Goal: Task Accomplishment & Management: Manage account settings

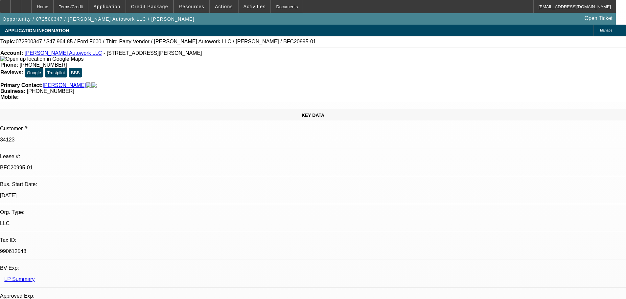
select select "0"
select select "2"
select select "0"
select select "6"
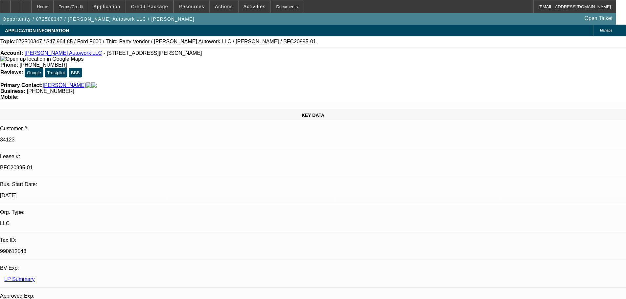
select select "0"
select select "2"
select select "0.1"
select select "4"
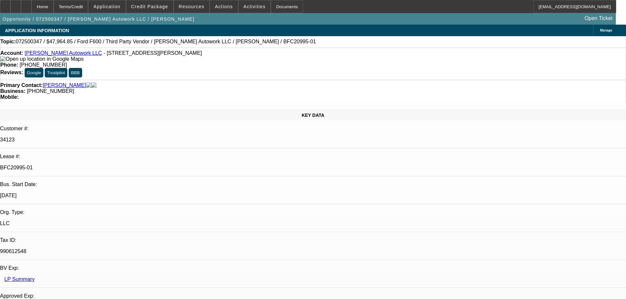
select select "0"
select select "2"
select select "0"
select select "6"
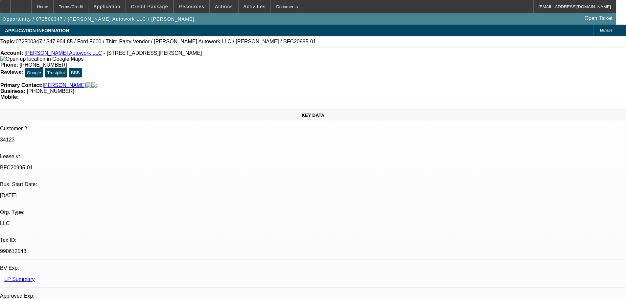
select select "0"
select select "2"
select select "0.1"
select select "4"
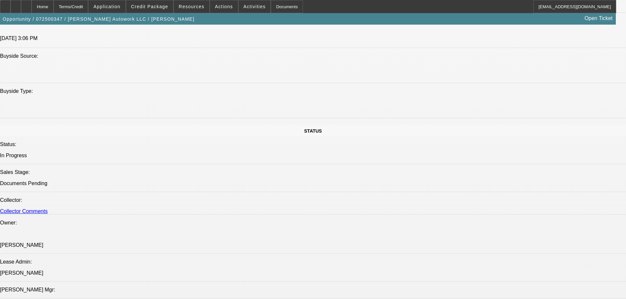
scroll to position [690, 0]
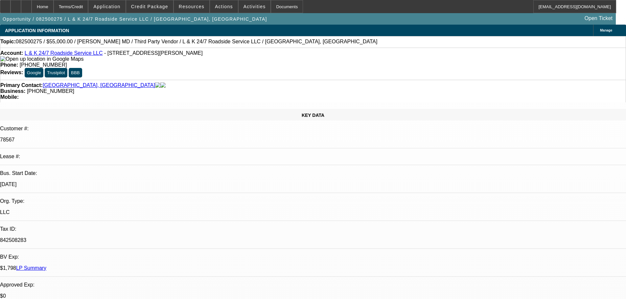
select select "0"
select select "2"
select select "0.1"
select select "4"
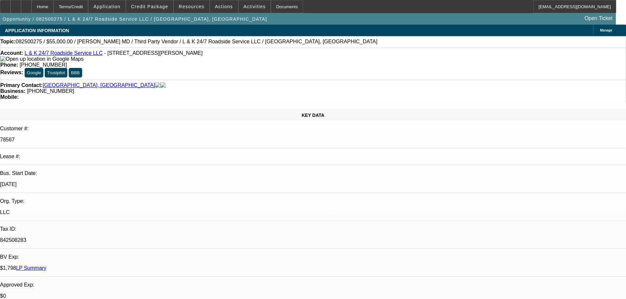
select select "0"
select select "2"
select select "0.1"
select select "4"
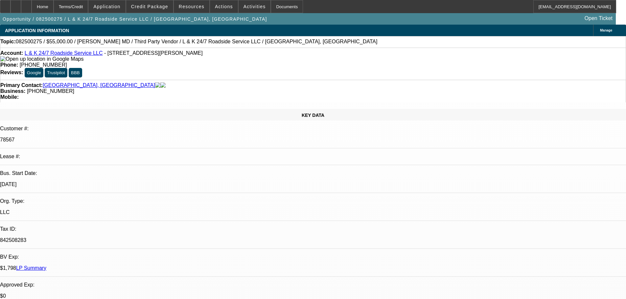
select select "0"
select select "2"
select select "0.1"
select select "4"
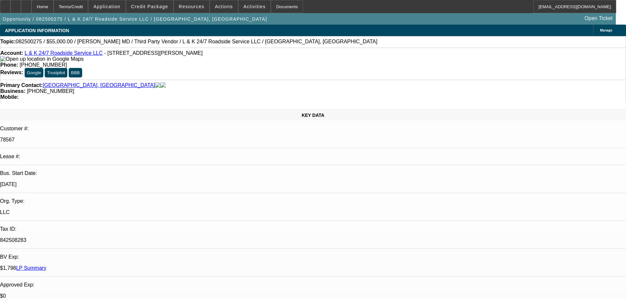
select select "0"
select select "2"
select select "0.1"
select select "4"
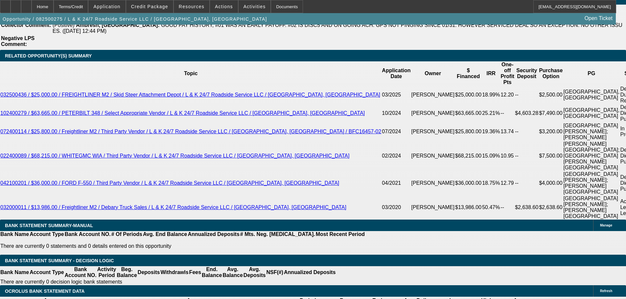
scroll to position [1254, 0]
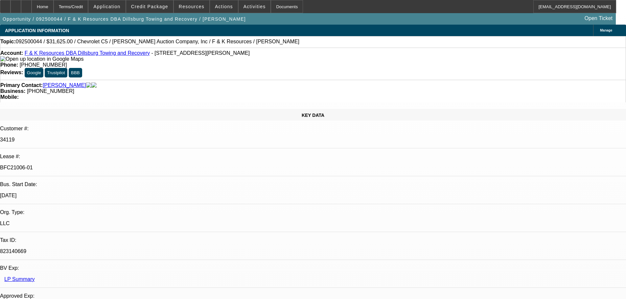
select select "0"
select select "6"
select select "0"
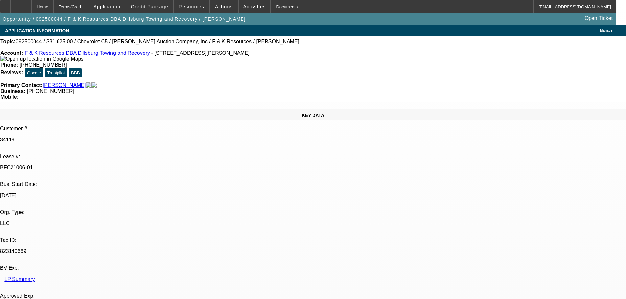
select select "0"
select select "6"
select select "0"
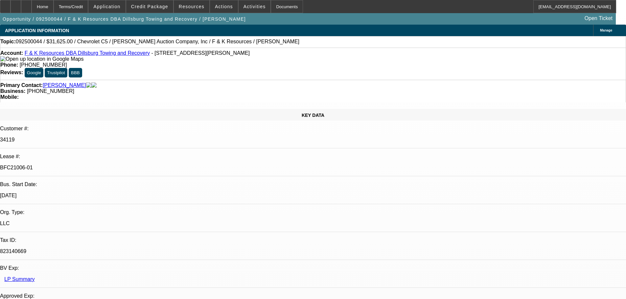
select select "3"
select select "0"
select select "6"
select select "0"
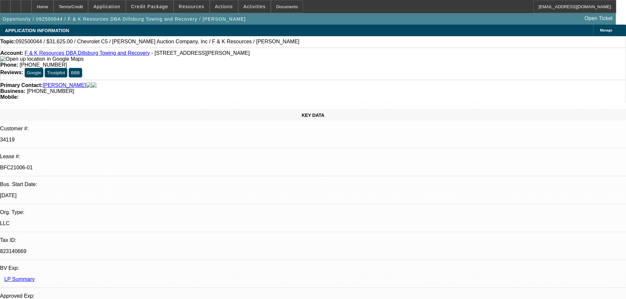
select select "0"
select select "6"
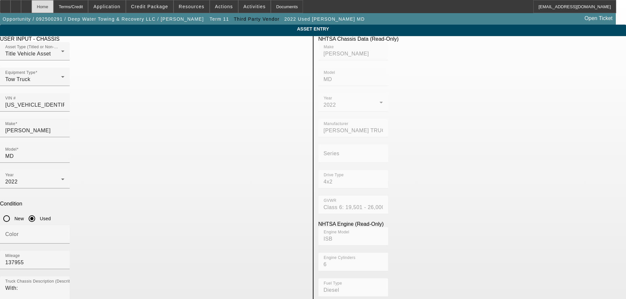
click at [54, 4] on div "Home" at bounding box center [43, 6] width 22 height 13
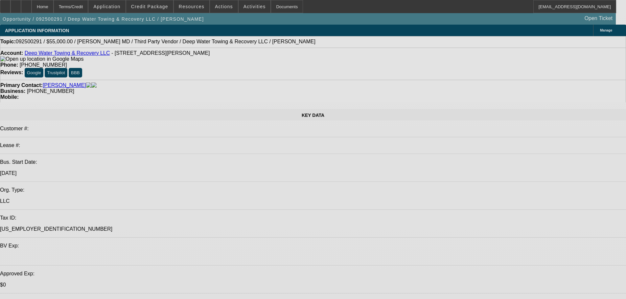
select select "0"
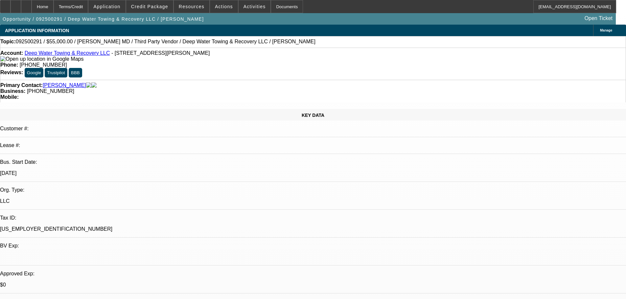
select select "2"
select select "0.1"
select select "4"
select select "0"
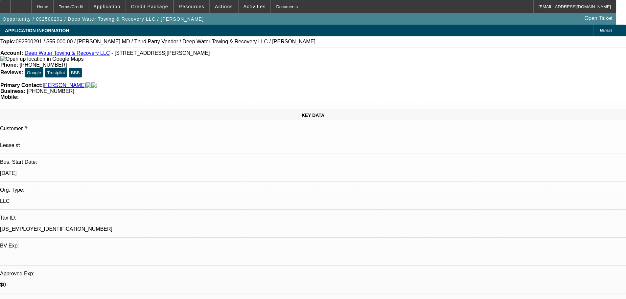
select select "2"
select select "0"
select select "6"
select select "0"
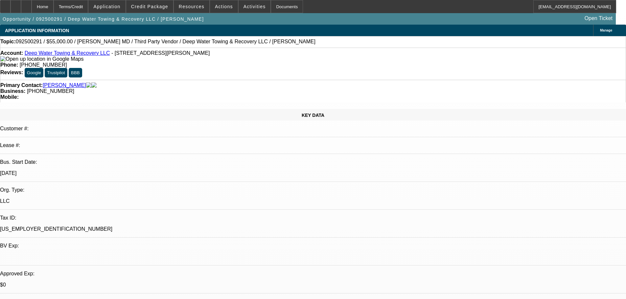
select select "2"
select select "0"
select select "6"
select select "0"
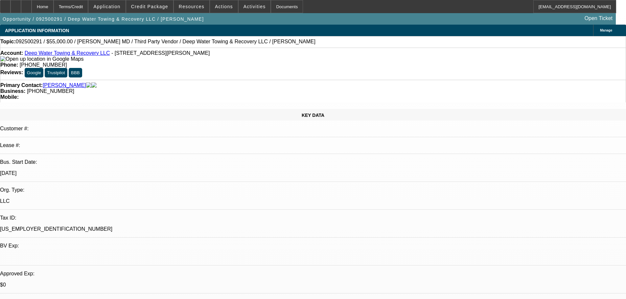
select select "2"
select select "0.1"
select select "4"
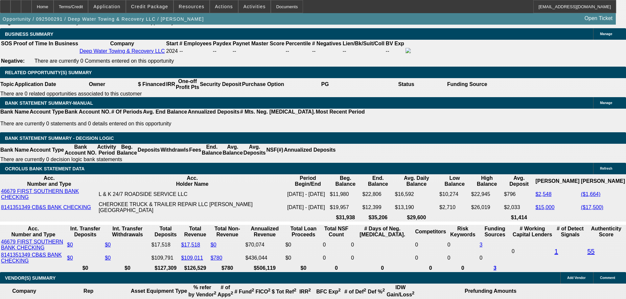
scroll to position [1052, 0]
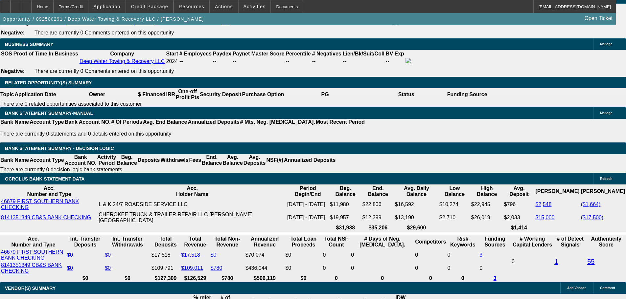
scroll to position [1019, 0]
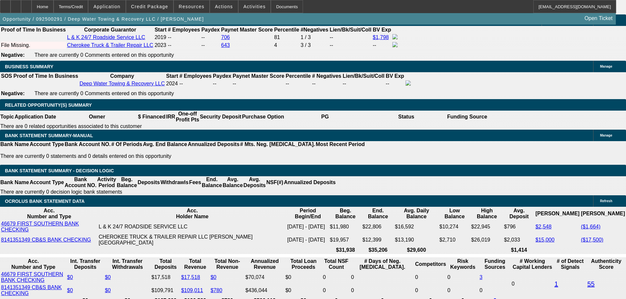
drag, startPoint x: 373, startPoint y: 135, endPoint x: 363, endPoint y: 143, distance: 13.0
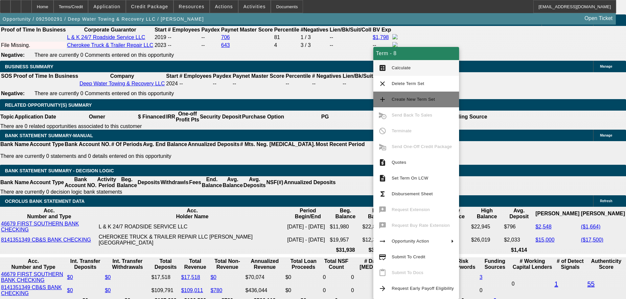
click at [429, 97] on span "Create New Term Set" at bounding box center [413, 99] width 43 height 5
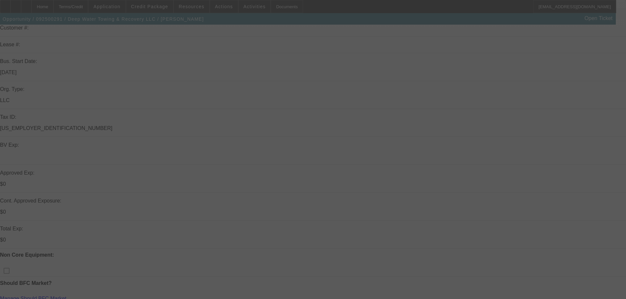
scroll to position [146, 0]
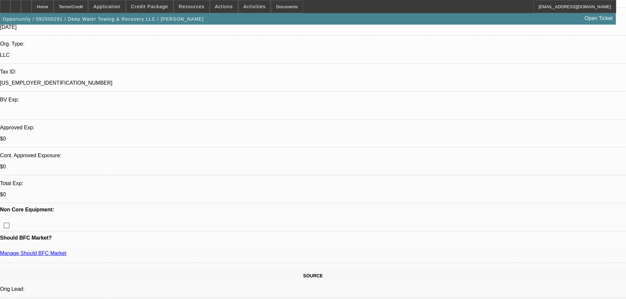
select select "0"
select select "2"
select select "0.1"
select select "4"
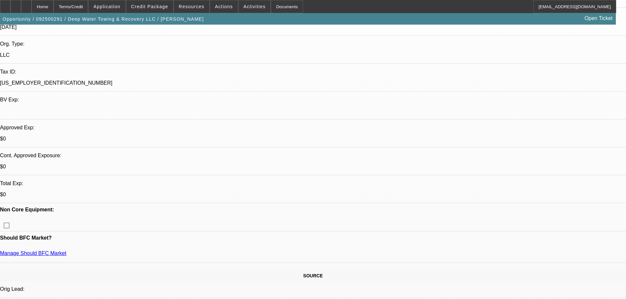
select select "0"
select select "2"
select select "0.1"
select select "4"
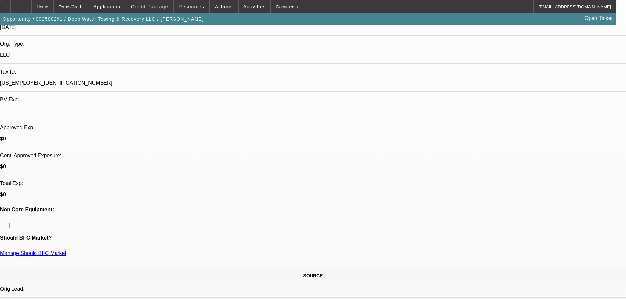
select select "0"
select select "2"
select select "0"
select select "6"
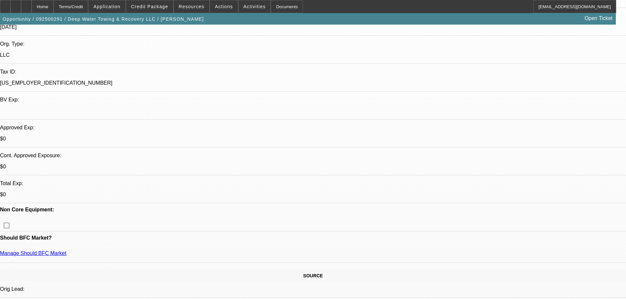
select select "0"
select select "2"
select select "0"
select select "6"
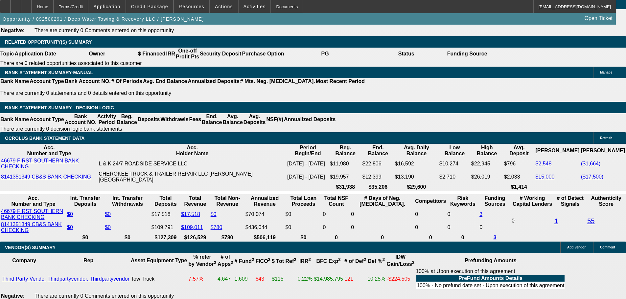
scroll to position [1067, 0]
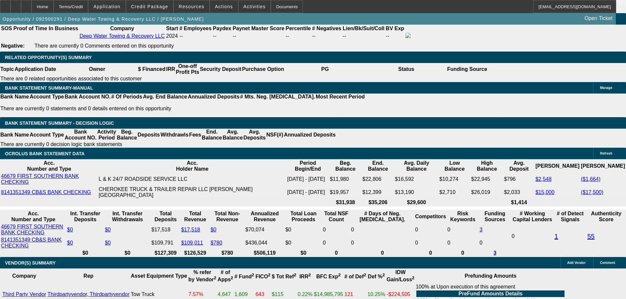
select select "0.15"
type input "$10,500.00"
type input "UNKNOWN"
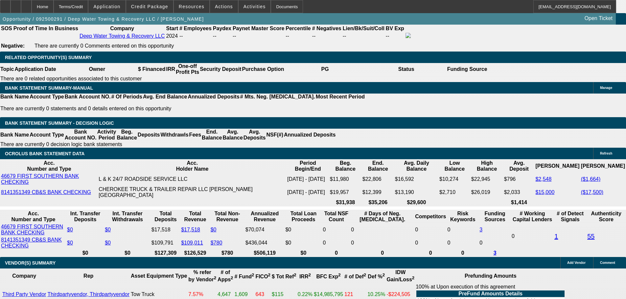
type input "$1,433.42"
drag, startPoint x: 136, startPoint y: 195, endPoint x: 146, endPoint y: 193, distance: 10.7
select select "1"
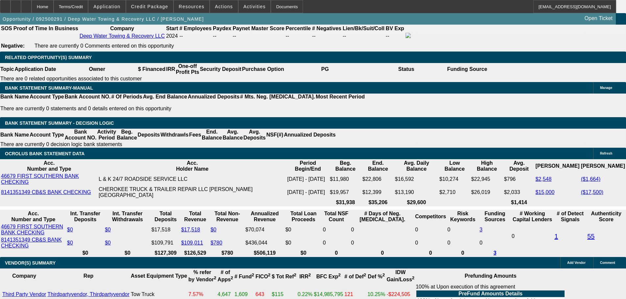
type input "$1,433.42"
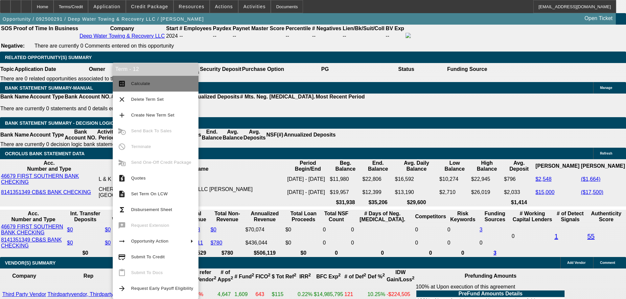
click at [149, 83] on span "Calculate" at bounding box center [162, 84] width 62 height 8
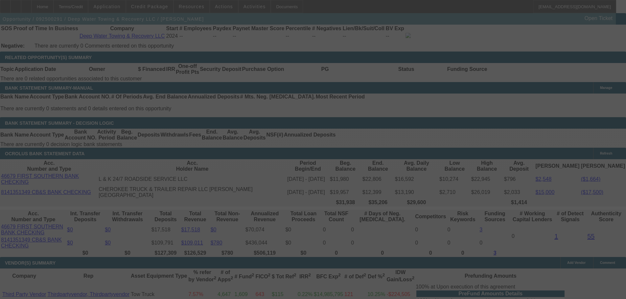
select select "0.15"
select select "2"
select select "0.1"
select select "4"
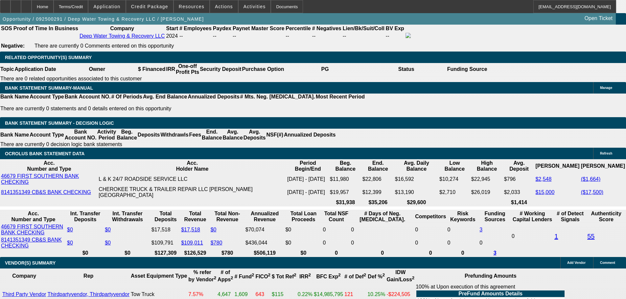
drag, startPoint x: 117, startPoint y: 113, endPoint x: 155, endPoint y: 115, distance: 37.5
click at [123, 87] on body "Home Terms/Credit Application Credit Package Resources Actions Activities Docum…" at bounding box center [313, 221] width 626 height 2577
type input "$12,500.00"
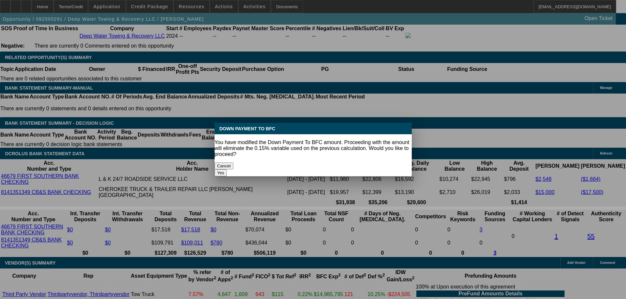
scroll to position [0, 0]
click at [227, 170] on button "Yes" at bounding box center [221, 173] width 12 height 7
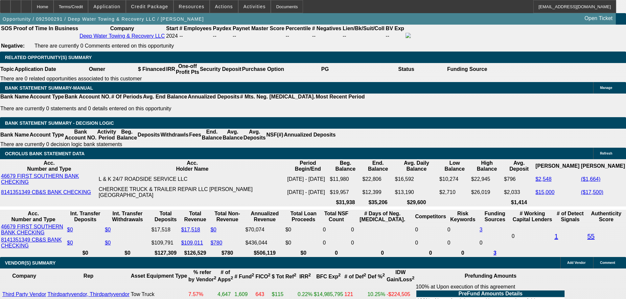
select select "0"
type input "UNKNOWN"
type input "$1,385.24"
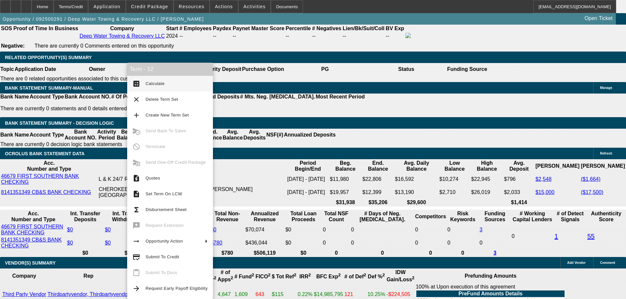
click at [158, 82] on span "Calculate" at bounding box center [155, 83] width 19 height 5
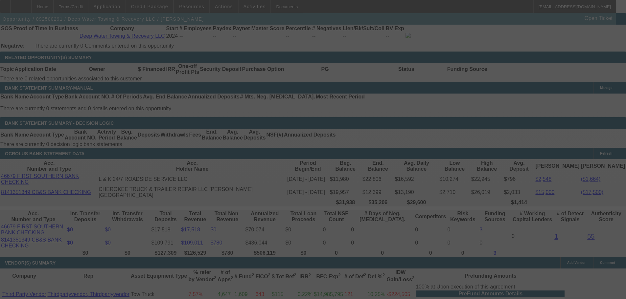
select select "0"
select select "2"
select select "0.1"
select select "4"
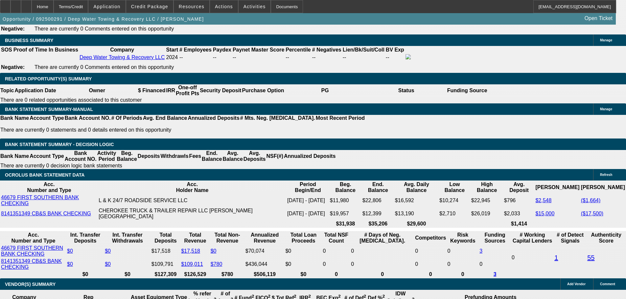
scroll to position [1099, 0]
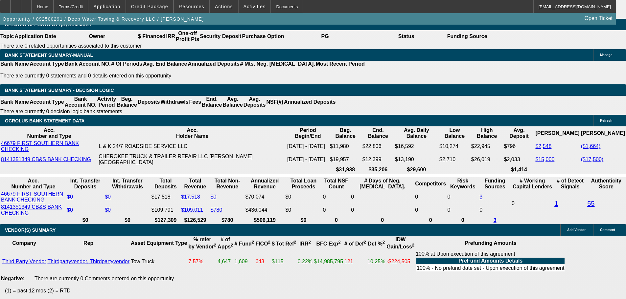
drag, startPoint x: 210, startPoint y: 134, endPoint x: 224, endPoint y: 134, distance: 13.1
type input "UNKNOWN"
type input "54"
type input "$1,286.38"
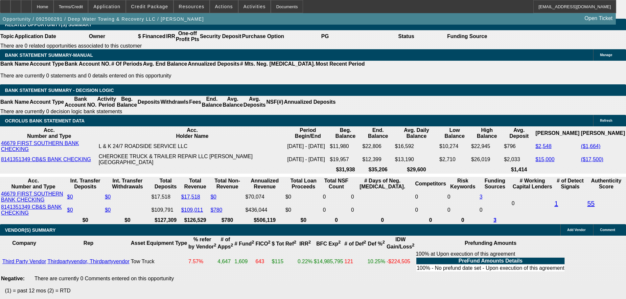
drag, startPoint x: 210, startPoint y: 131, endPoint x: 222, endPoint y: 132, distance: 12.5
type input "5"
type input "$11,294.54"
type input "52"
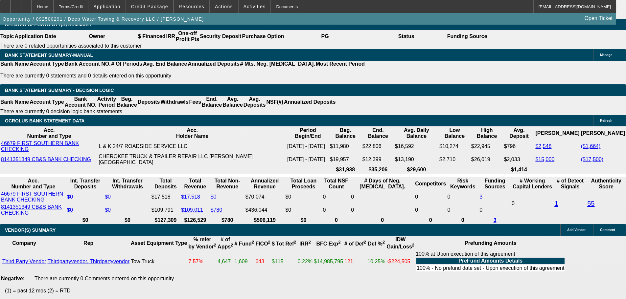
type input "$1,325.01"
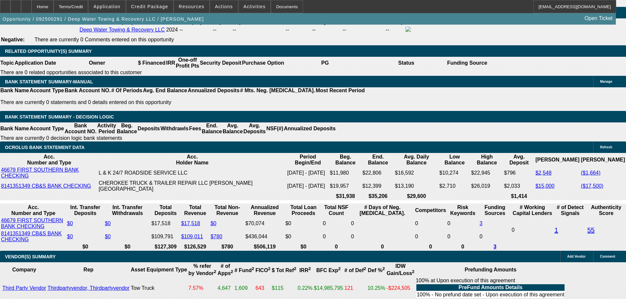
scroll to position [1067, 0]
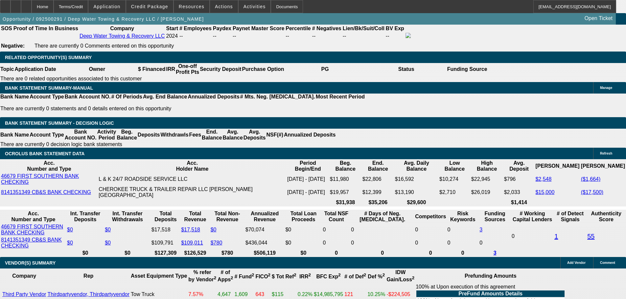
drag, startPoint x: 100, startPoint y: 166, endPoint x: 146, endPoint y: 170, distance: 46.6
type input "13245"
type input "$13,245.00"
type input "UNKNOWN"
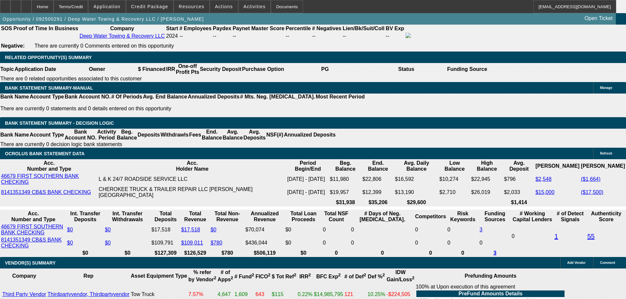
type input "8.4"
type input "132"
type input "$132.00"
type input "1325"
type input "$1,325.00"
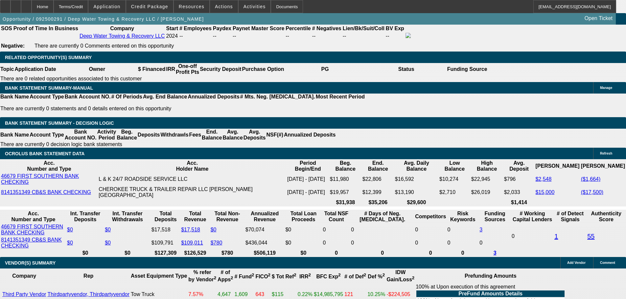
type input "8.5"
type input "$1,325.00"
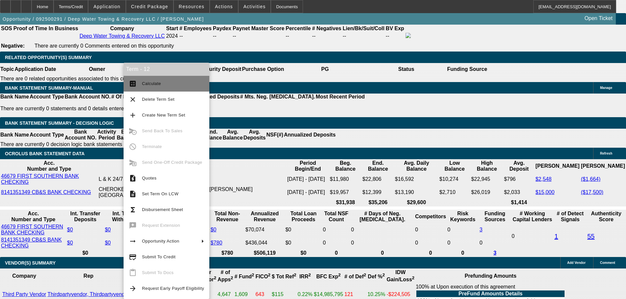
click at [150, 86] on span "Calculate" at bounding box center [151, 83] width 19 height 5
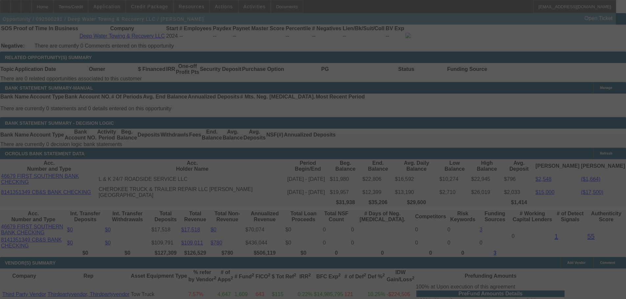
select select "0"
select select "2"
select select "0.1"
select select "4"
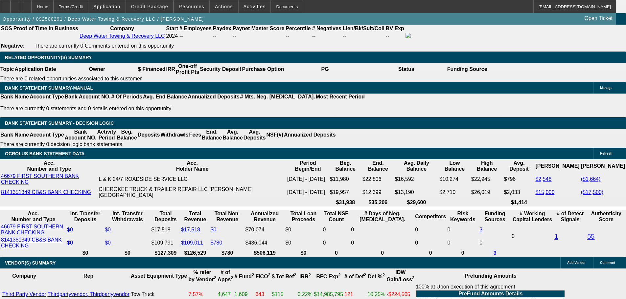
drag, startPoint x: 177, startPoint y: 164, endPoint x: 228, endPoint y: 162, distance: 51.3
type input "1"
type input "1325"
type input "10.6"
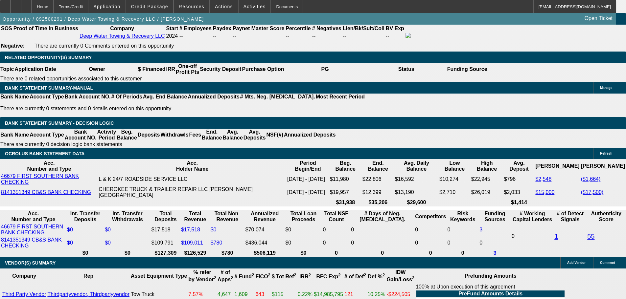
type input "$1,325.00"
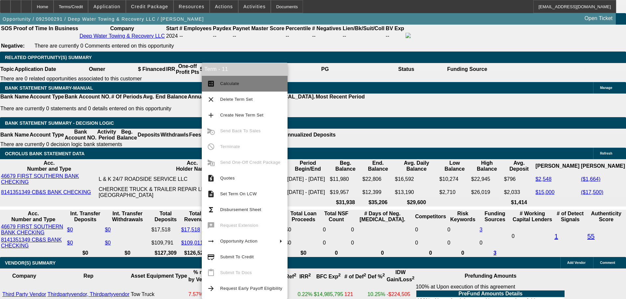
click at [233, 84] on span "Calculate" at bounding box center [229, 83] width 19 height 5
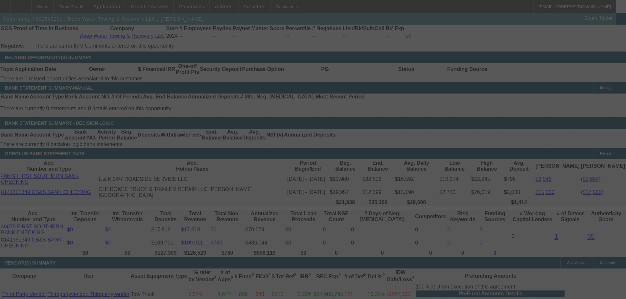
scroll to position [1099, 0]
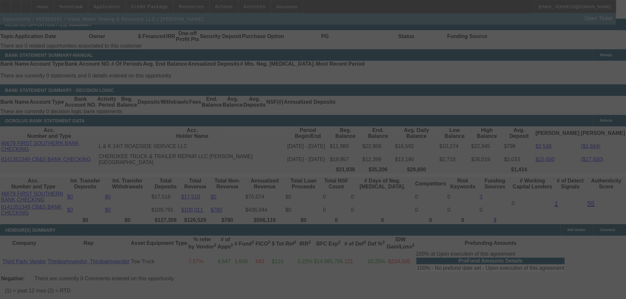
select select "0"
select select "2"
select select "0.1"
select select "4"
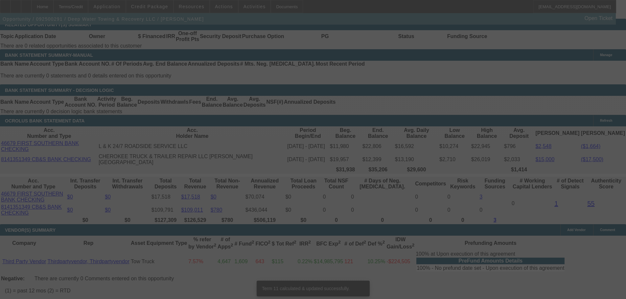
scroll to position [1090, 0]
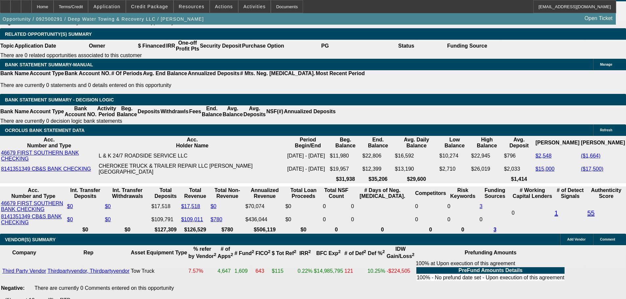
drag, startPoint x: 98, startPoint y: 140, endPoint x: 158, endPoint y: 145, distance: 59.7
type input "13"
type input "$13.00"
type input "UNKNOWN"
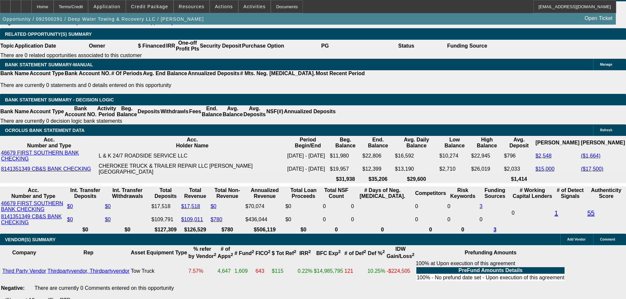
type input "1350"
type input "$1,350.00"
type input "9.4"
type input "$1,350.00"
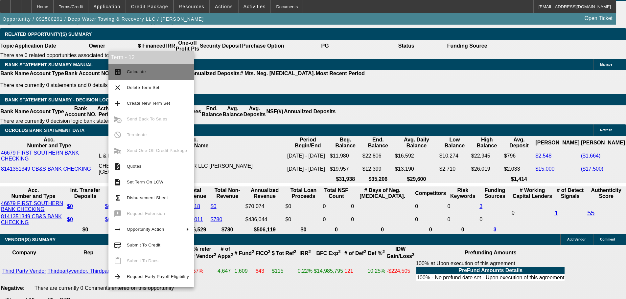
click at [143, 72] on span "Calculate" at bounding box center [136, 71] width 19 height 5
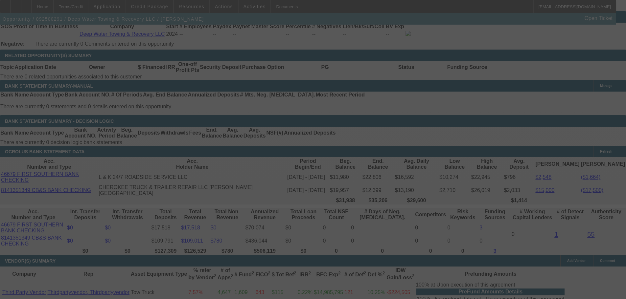
scroll to position [1057, 0]
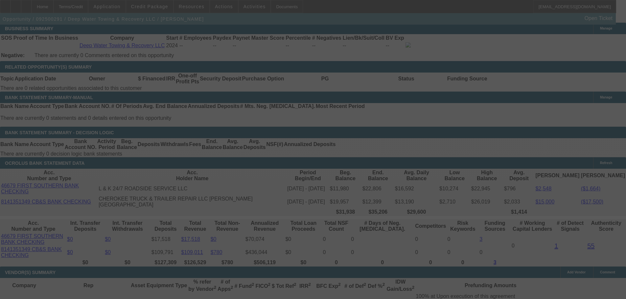
select select "0"
select select "2"
select select "0.1"
select select "4"
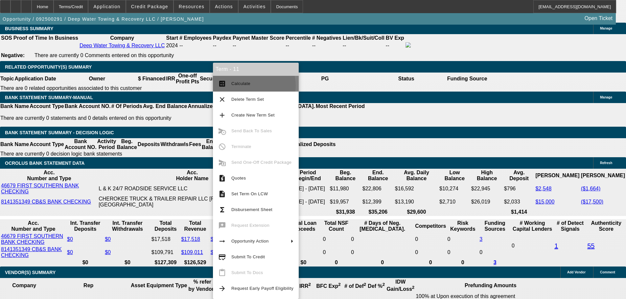
click at [253, 86] on span "Calculate" at bounding box center [262, 84] width 62 height 8
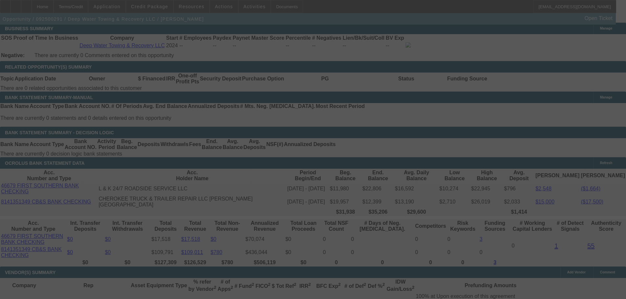
select select "0"
select select "2"
select select "0.1"
select select "4"
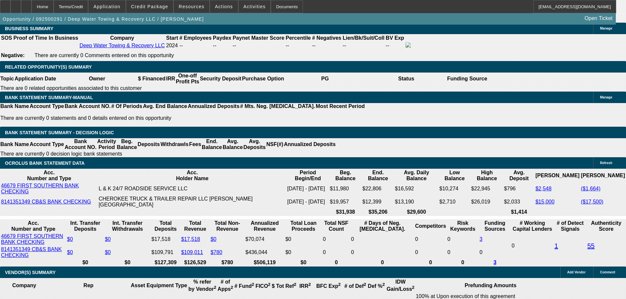
drag, startPoint x: 282, startPoint y: 85, endPoint x: 280, endPoint y: 90, distance: 5.4
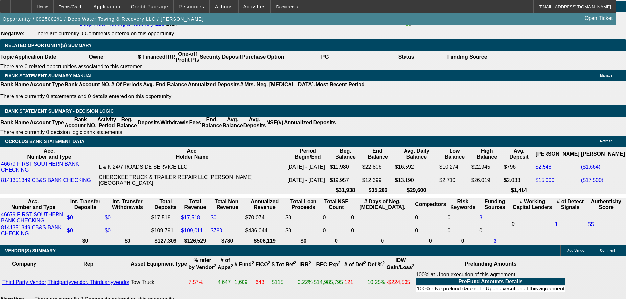
scroll to position [1090, 0]
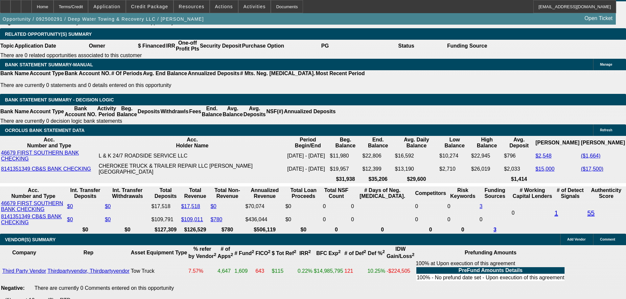
drag, startPoint x: 260, startPoint y: 139, endPoint x: 311, endPoint y: 139, distance: 51.6
type input "1500"
type input "UNKNOWN"
type input "13.5"
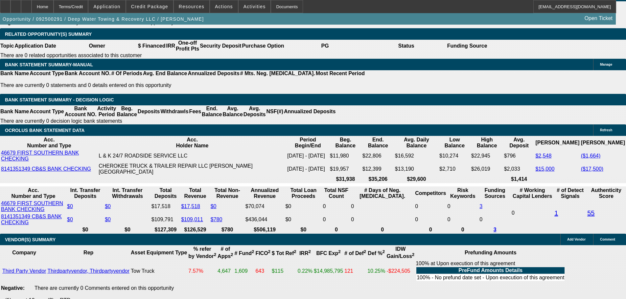
type input "$1,500.00"
drag, startPoint x: 286, startPoint y: 59, endPoint x: 278, endPoint y: 61, distance: 8.5
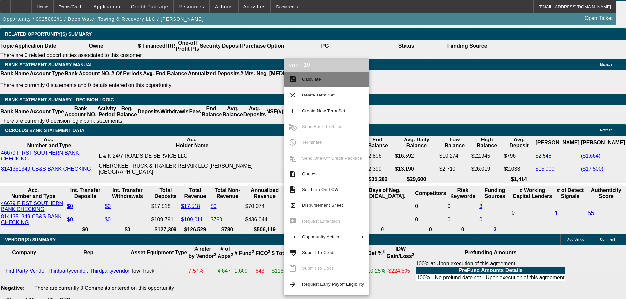
click at [324, 82] on span "Calculate" at bounding box center [333, 80] width 62 height 8
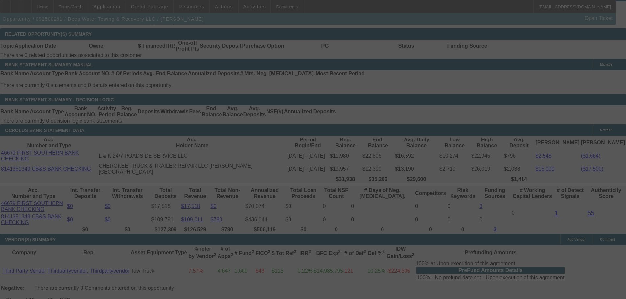
scroll to position [1080, 0]
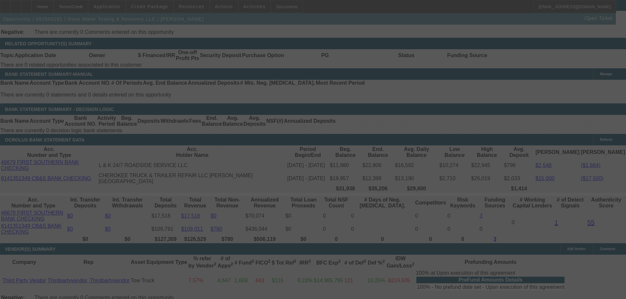
select select "0"
select select "2"
select select "0"
select select "6"
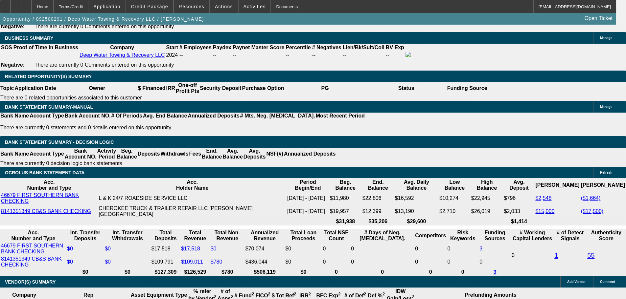
scroll to position [982, 0]
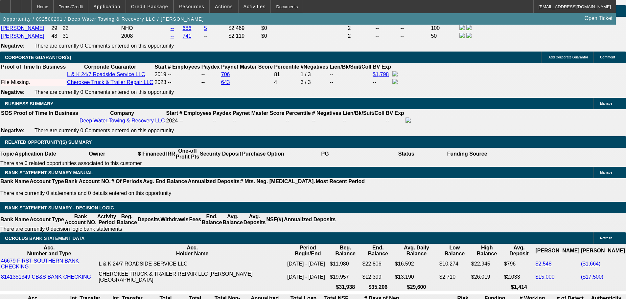
select select "0"
select select "2"
select select "0.1"
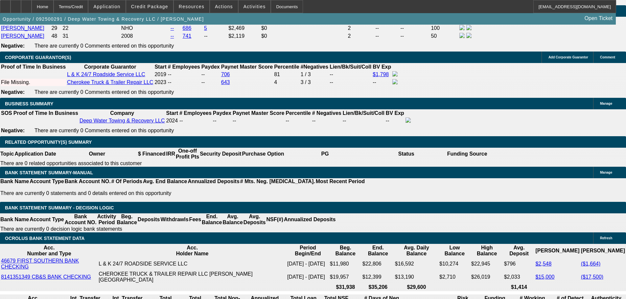
select select "4"
select select "0"
select select "2"
select select "0.1"
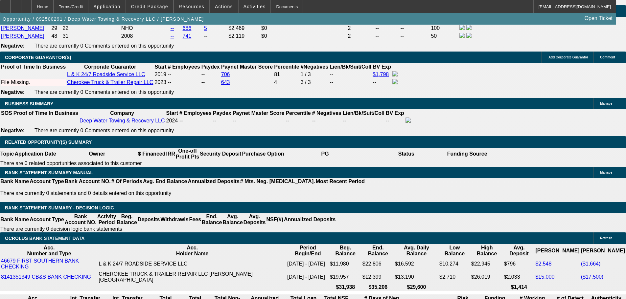
select select "4"
select select "0"
select select "2"
select select "0.1"
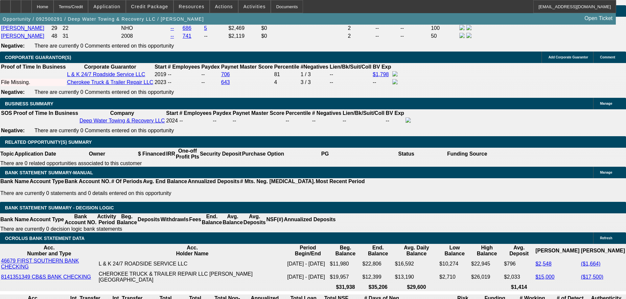
select select "4"
select select "0"
select select "2"
select select "0.1"
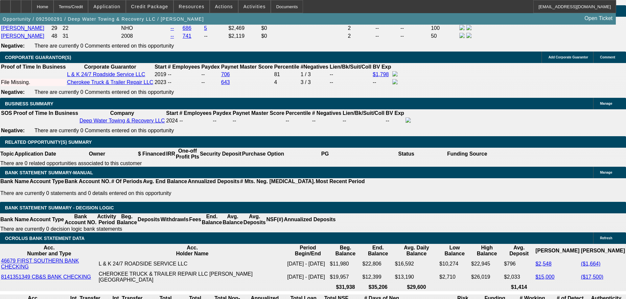
select select "4"
select select "0"
select select "2"
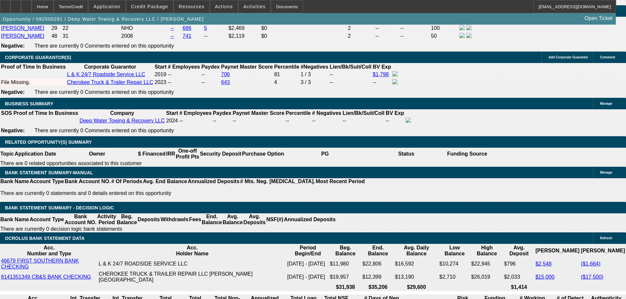
select select "0.1"
select select "4"
select select "0"
select select "2"
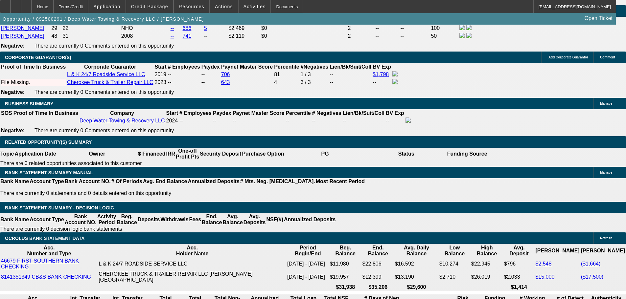
select select "0.1"
select select "4"
select select "0"
select select "2"
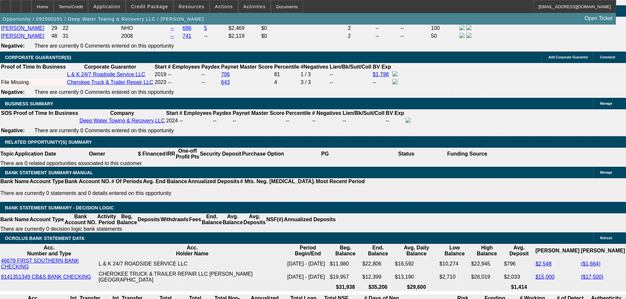
select select "0.1"
select select "4"
select select "0"
select select "2"
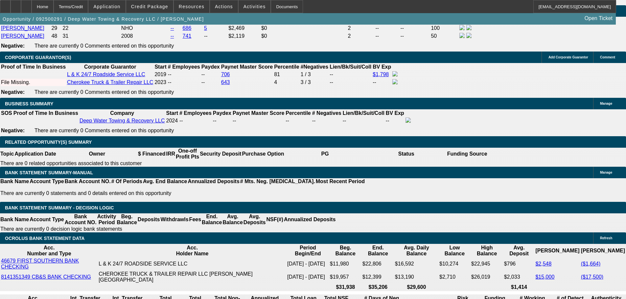
select select "0.1"
select select "4"
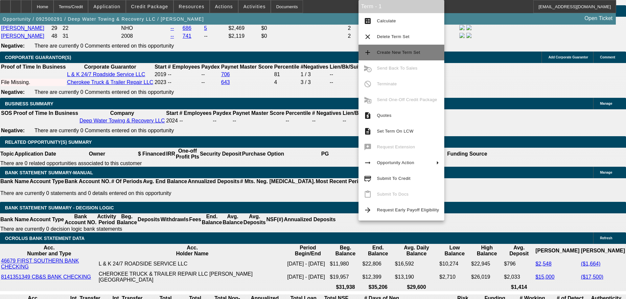
click at [404, 53] on span "Create New Term Set" at bounding box center [398, 52] width 43 height 5
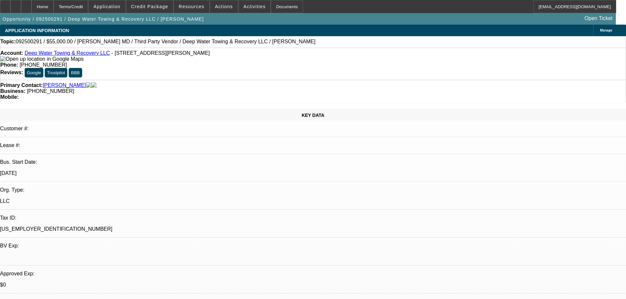
select select "0"
select select "2"
select select "0.1"
select select "4"
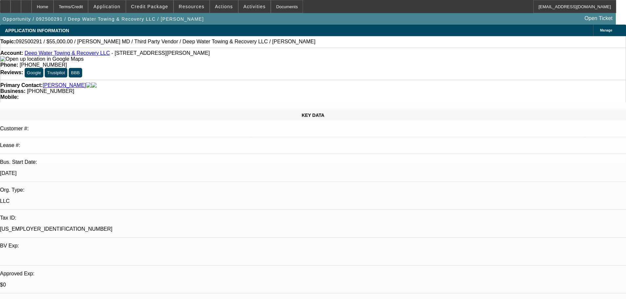
select select "0"
select select "2"
select select "0.1"
select select "4"
select select "0"
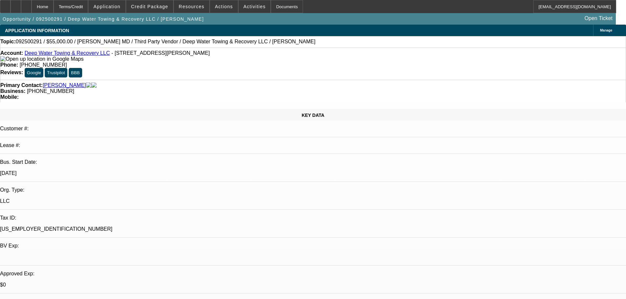
select select "0"
select select "2"
select select "0.1"
select select "4"
select select "0"
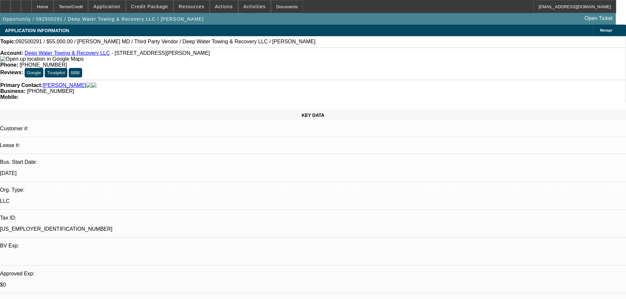
select select "0"
select select "2"
select select "0"
select select "6"
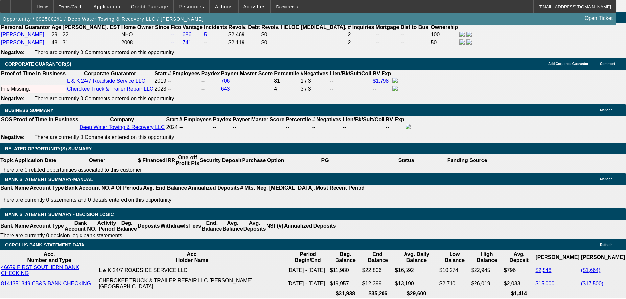
scroll to position [1019, 0]
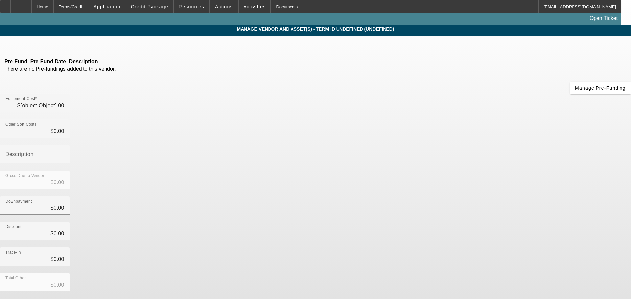
type input "$70,000.00"
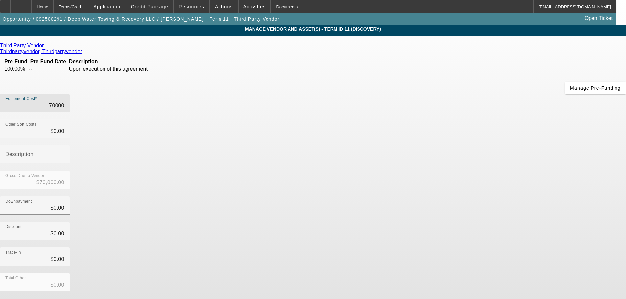
drag, startPoint x: 376, startPoint y: 55, endPoint x: 413, endPoint y: 58, distance: 37.2
click at [413, 94] on div "Equipment Cost 70000" at bounding box center [313, 107] width 626 height 26
type input "4"
type input "$4.00"
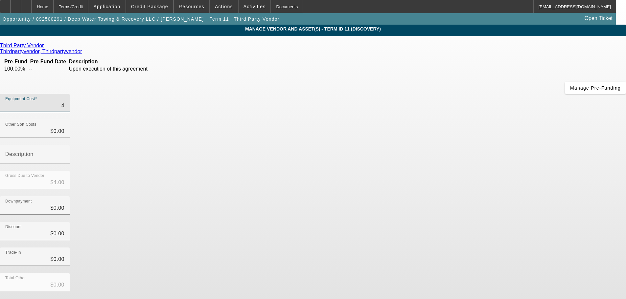
type input "45"
type input "$45.00"
type input "450"
type input "$450.00"
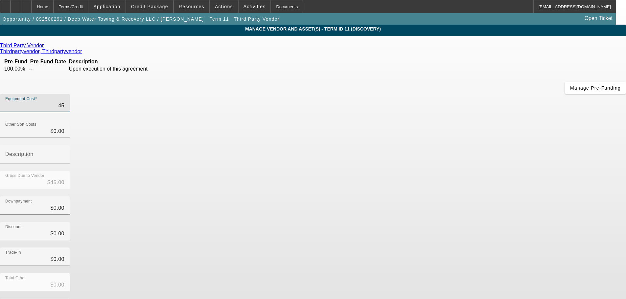
type input "$450.00"
type input "4500"
type input "$4,500.00"
type input "45000"
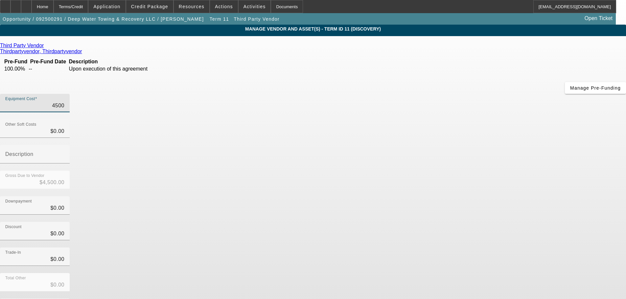
type input "$45,000.00"
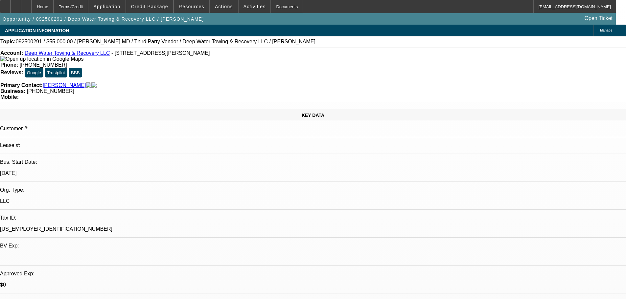
select select "0"
select select "2"
select select "0.1"
select select "4"
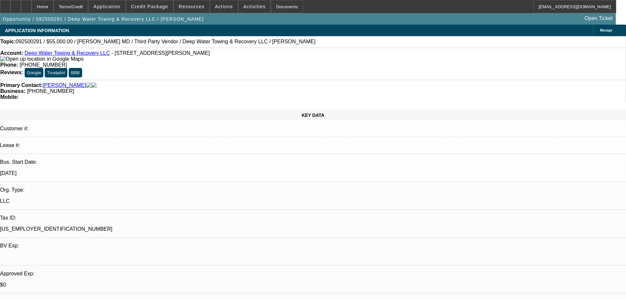
select select "0"
select select "2"
select select "0.1"
select select "4"
select select "0"
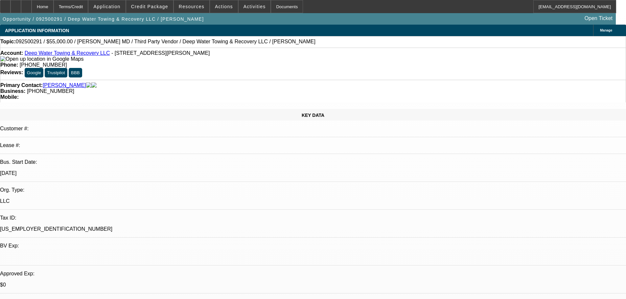
select select "0"
select select "2"
select select "0.1"
select select "4"
select select "0"
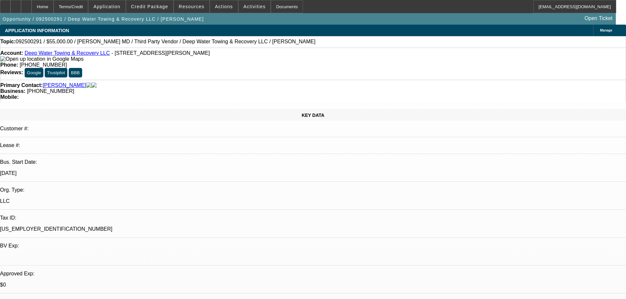
select select "0"
select select "2"
select select "0"
select select "6"
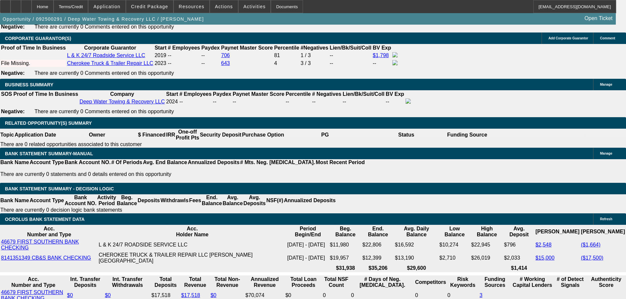
scroll to position [986, 0]
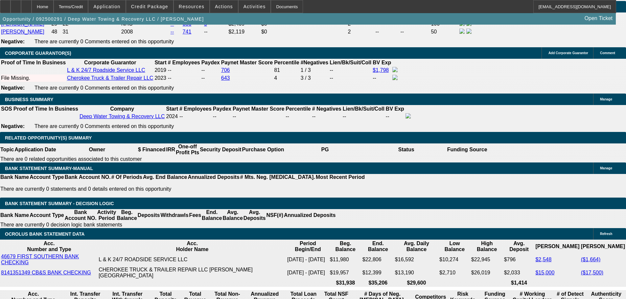
drag, startPoint x: 294, startPoint y: 244, endPoint x: 306, endPoint y: 244, distance: 11.8
type input "UNKNOWN"
type input "48"
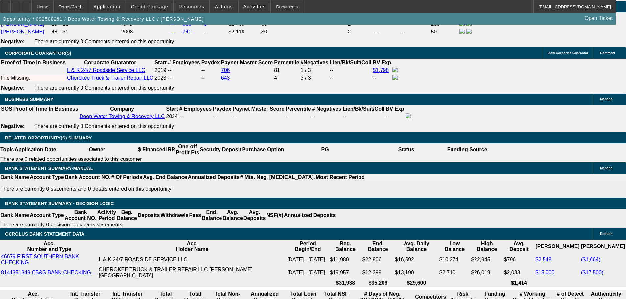
type input "$770.25"
type input "48"
drag, startPoint x: 279, startPoint y: 195, endPoint x: 346, endPoint y: 195, distance: 66.4
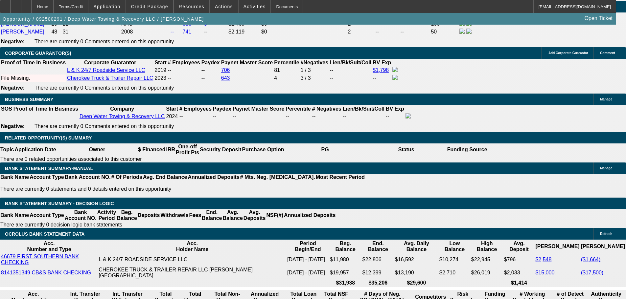
type input "$0.00"
type input "$1,155.37"
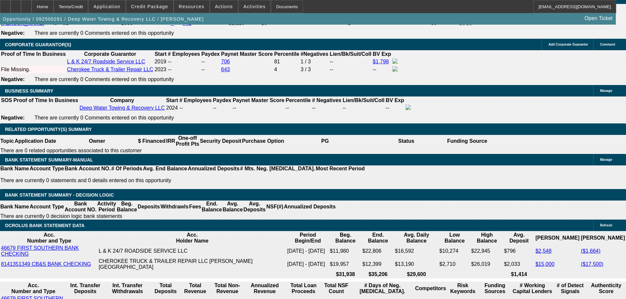
scroll to position [1019, 0]
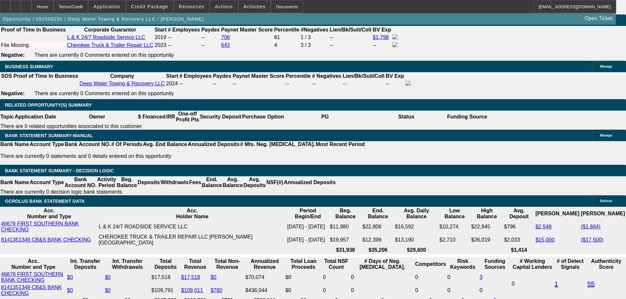
drag, startPoint x: 304, startPoint y: 244, endPoint x: 333, endPoint y: 245, distance: 28.6
select select "2"
type input "$2,310.74"
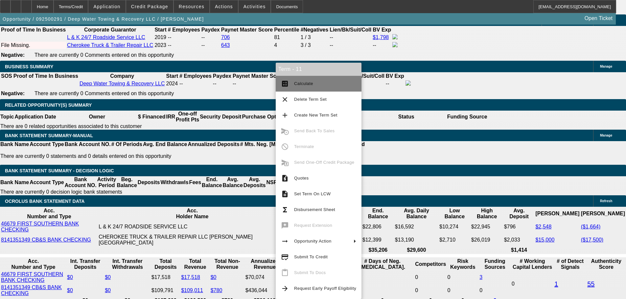
click at [305, 83] on span "Calculate" at bounding box center [303, 83] width 19 height 5
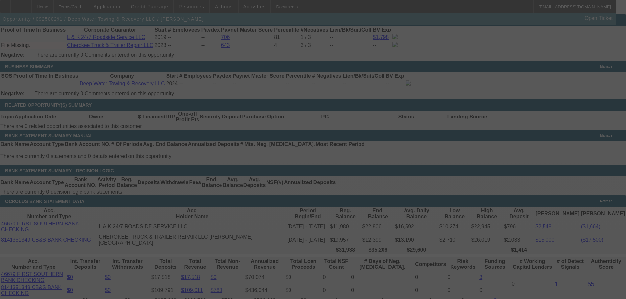
select select "0"
select select "2"
select select "0.1"
select select "4"
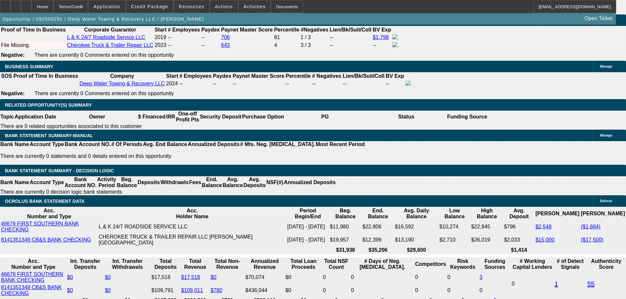
drag, startPoint x: 292, startPoint y: 212, endPoint x: 305, endPoint y: 212, distance: 13.8
type input "4"
type input "UNKNOWN"
type input "42"
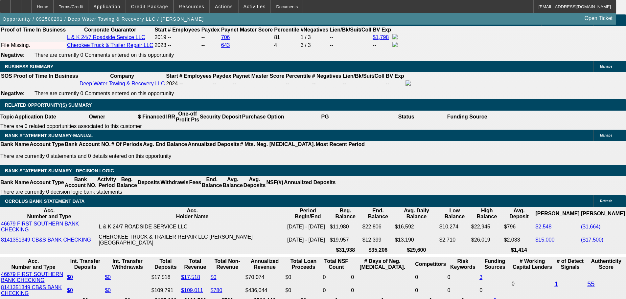
type input "$11,500.66"
type input "$23,001.32"
type input "42"
type input "$1,288.14"
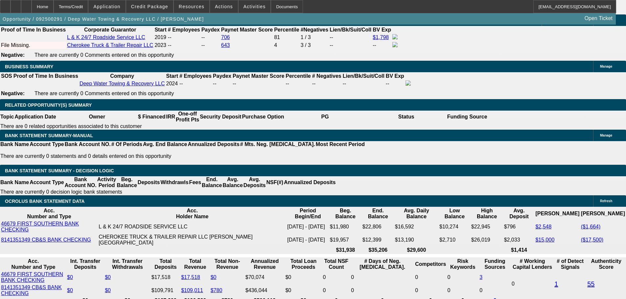
type input "$2,576.28"
drag, startPoint x: 281, startPoint y: 124, endPoint x: 281, endPoint y: 128, distance: 3.9
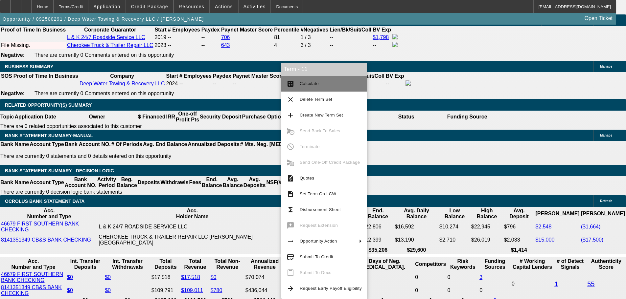
click at [314, 85] on span "Calculate" at bounding box center [309, 83] width 19 height 5
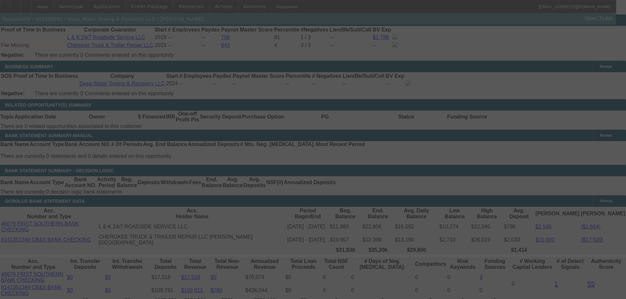
select select "0"
select select "2"
select select "0.1"
select select "4"
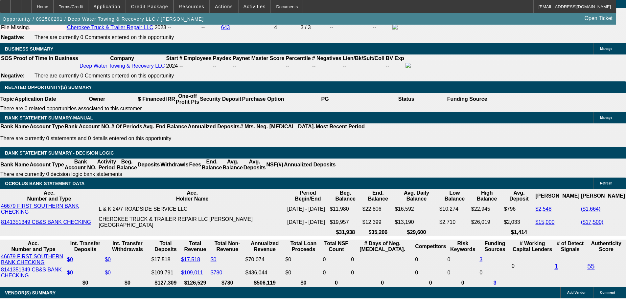
scroll to position [1052, 0]
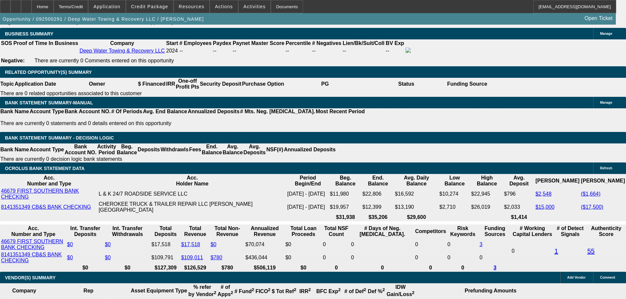
drag, startPoint x: 292, startPoint y: 123, endPoint x: 297, endPoint y: 124, distance: 5.1
drag, startPoint x: 284, startPoint y: 130, endPoint x: 321, endPoint y: 132, distance: 36.6
type input "$5,000.00"
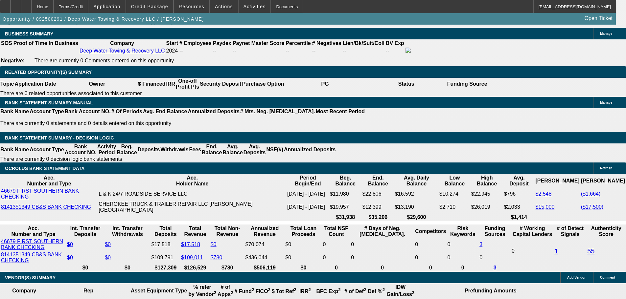
type input "UNKNOWN"
type input "$2,290.04"
type input "$1,145.02"
click at [161, 7] on span "Credit Package" at bounding box center [149, 6] width 37 height 5
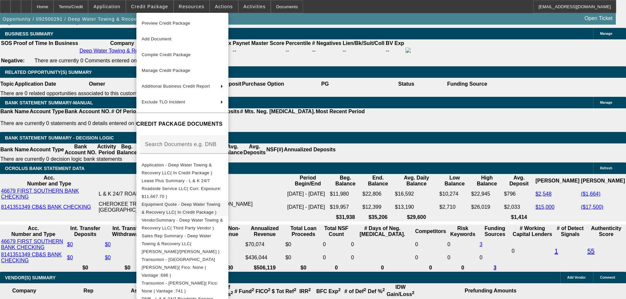
click at [206, 202] on span "Equipment Quote - Deep Water Towing & Recovery LLC( In Credit Package )" at bounding box center [181, 208] width 79 height 13
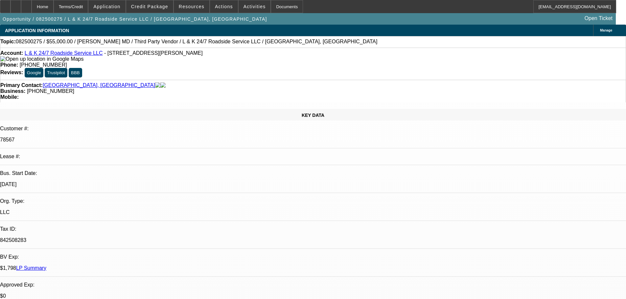
select select "0"
select select "2"
select select "0.1"
select select "4"
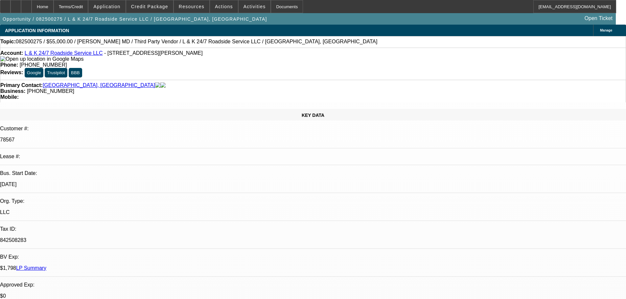
select select "0"
select select "2"
select select "0.1"
select select "4"
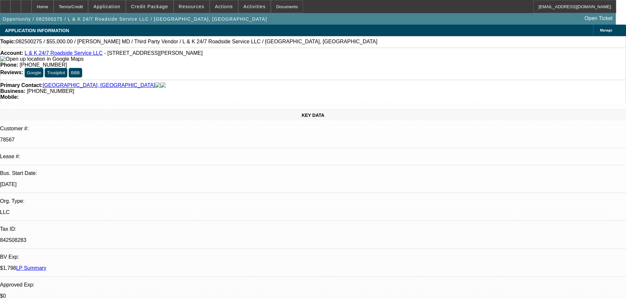
select select "0"
select select "2"
select select "0.1"
select select "4"
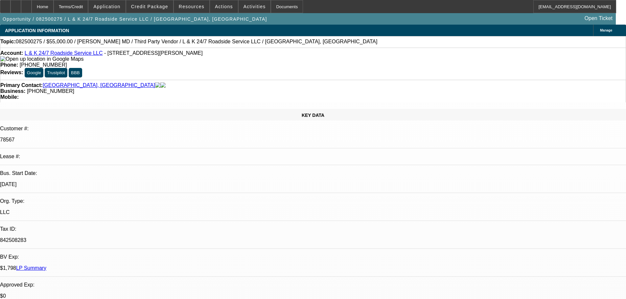
select select "0"
select select "2"
select select "0.1"
select select "4"
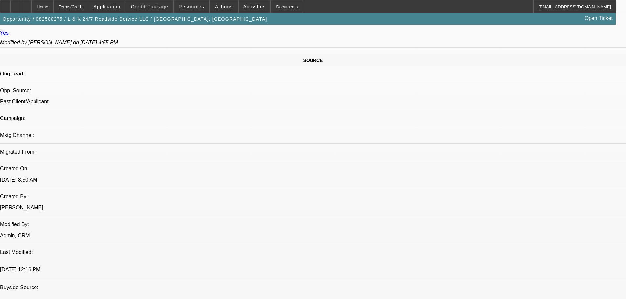
scroll to position [366, 0]
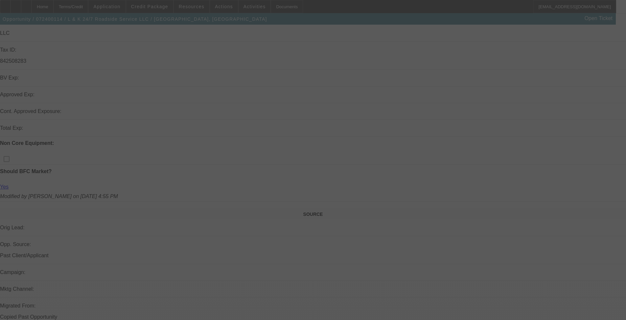
scroll to position [175, 0]
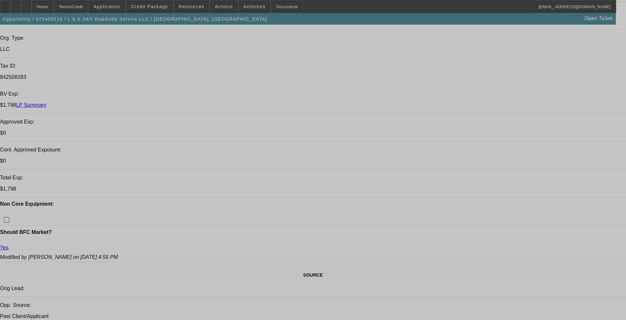
select select "0"
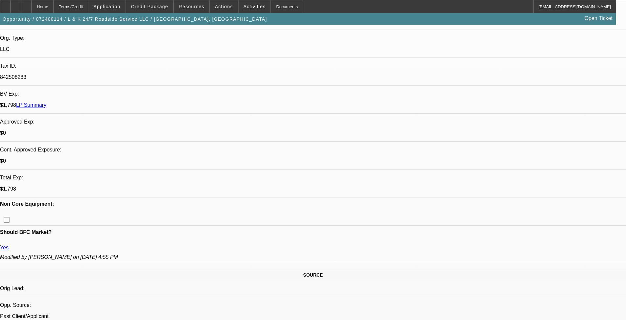
select select "3"
select select "0.1"
select select "4"
select select "0"
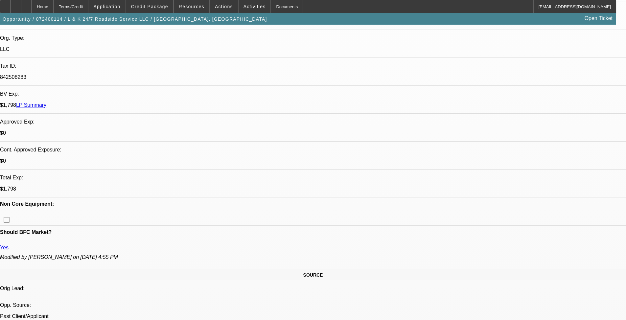
select select "3"
select select "0.1"
select select "4"
select select "0"
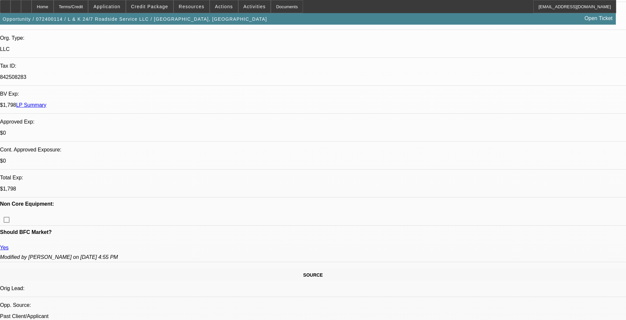
select select "3"
select select "0.1"
select select "4"
select select "0"
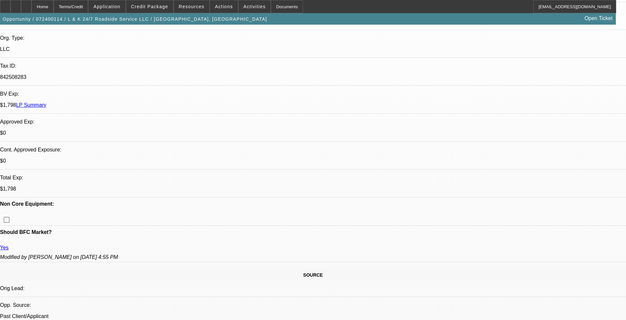
select select "3"
select select "0.1"
select select "4"
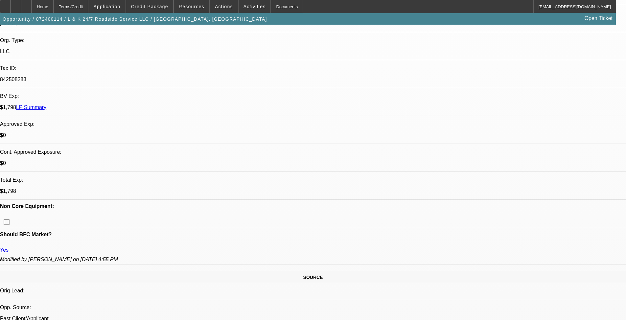
scroll to position [207, 0]
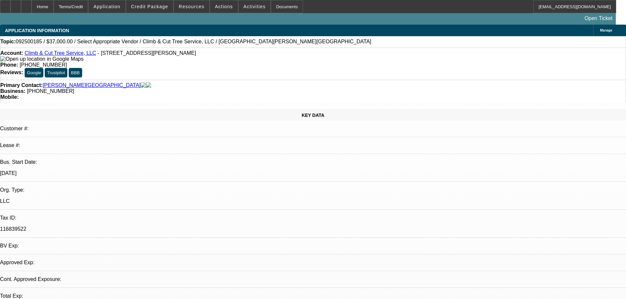
select select "0"
select select "2"
select select "0.1"
select select "4"
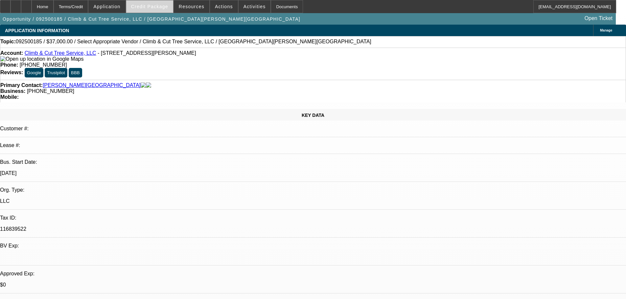
click at [153, 4] on span "Credit Package" at bounding box center [149, 6] width 37 height 5
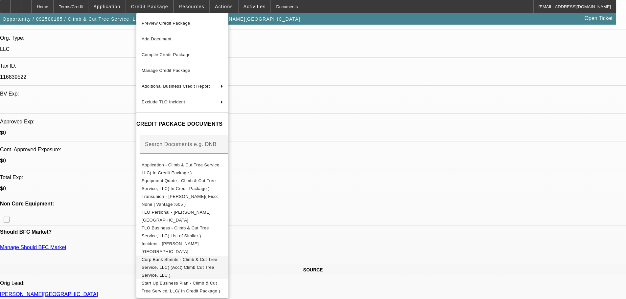
scroll to position [164, 0]
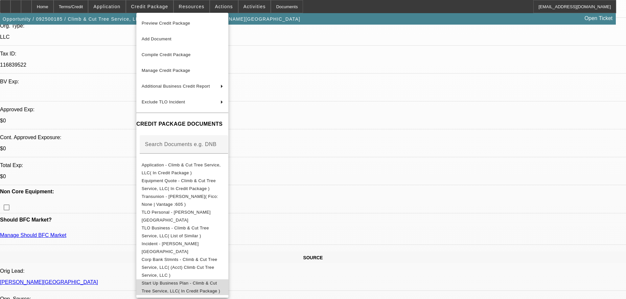
click at [220, 282] on span "Start Up Business Plan - Climb & Cut Tree Service, LLC( In Credit Package )" at bounding box center [181, 287] width 79 height 13
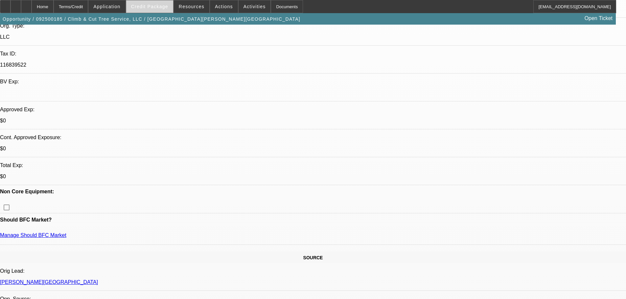
click at [157, 4] on span "Credit Package" at bounding box center [149, 6] width 37 height 5
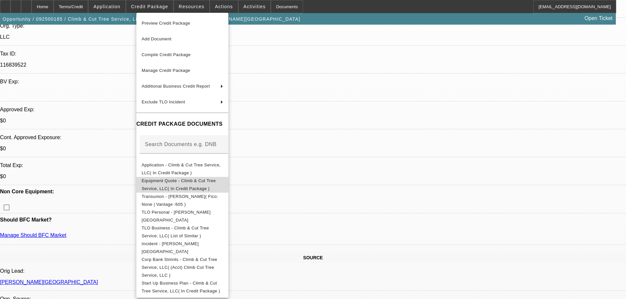
click at [198, 184] on span "Equipment Quote - Climb & Cut Tree Service, LLC( In Credit Package )" at bounding box center [179, 184] width 74 height 13
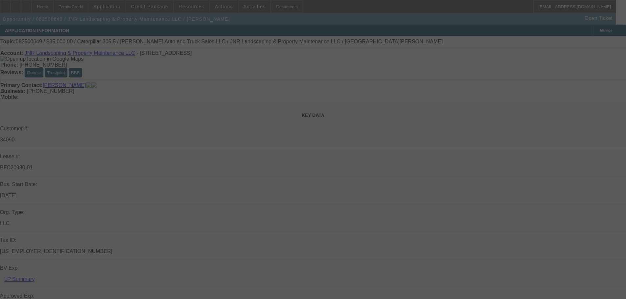
select select "0"
select select "6"
select select "0"
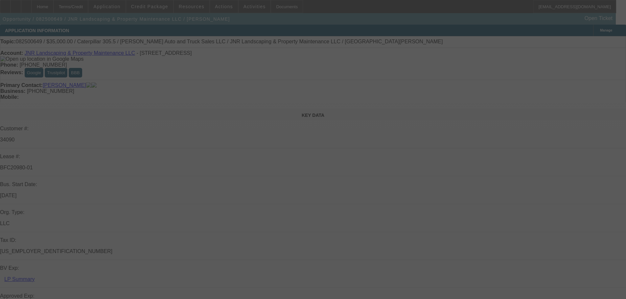
select select "0"
select select "6"
select select "0"
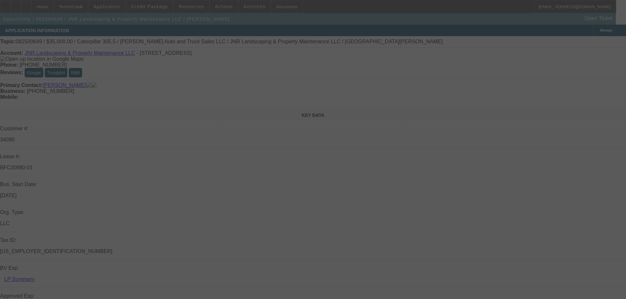
select select "0"
select select "6"
select select "0"
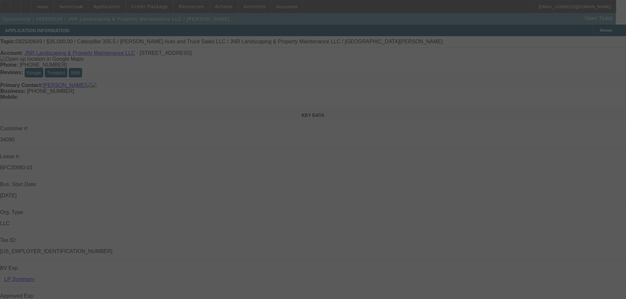
select select "6"
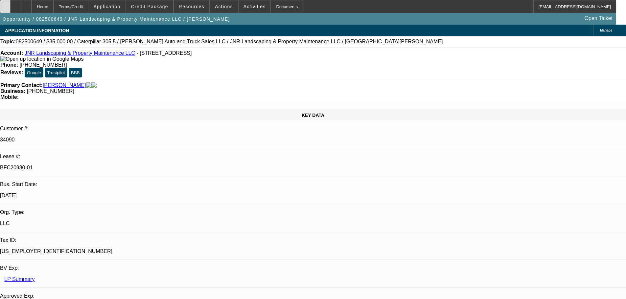
click at [11, 4] on div at bounding box center [5, 6] width 11 height 13
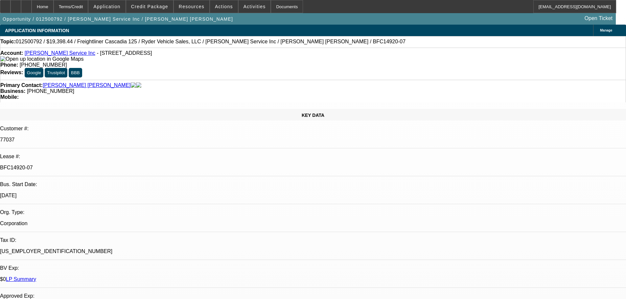
select select "0"
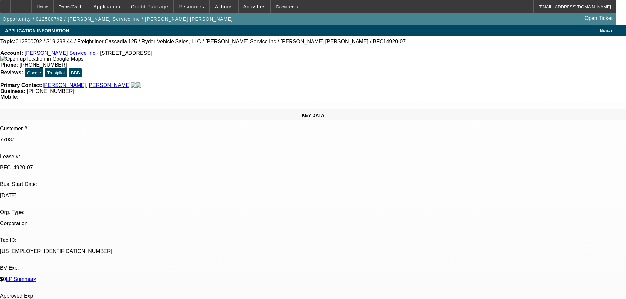
select select "0"
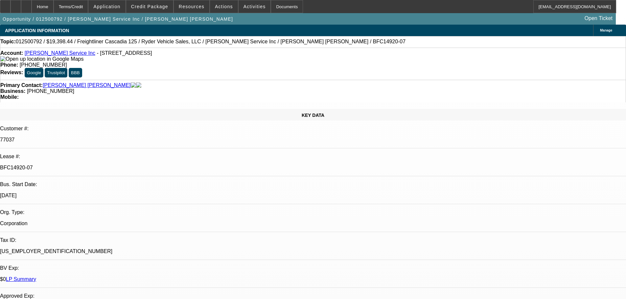
select select "0"
select select "1"
select select "6"
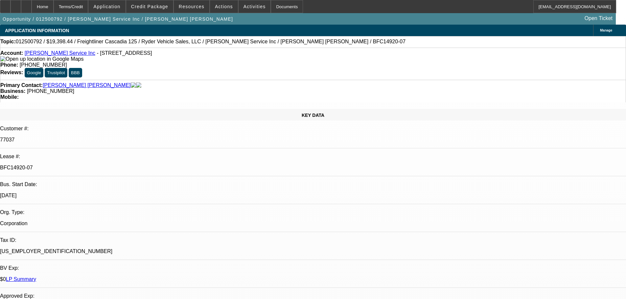
select select "1"
select select "6"
select select "1"
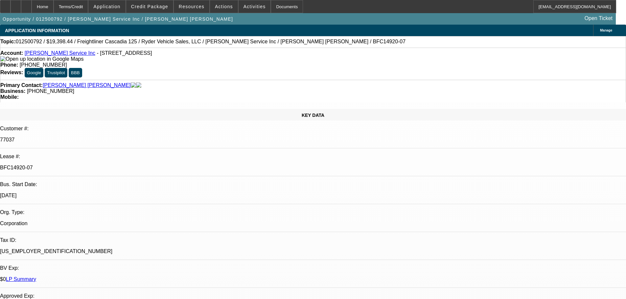
select select "6"
select select "1"
select select "6"
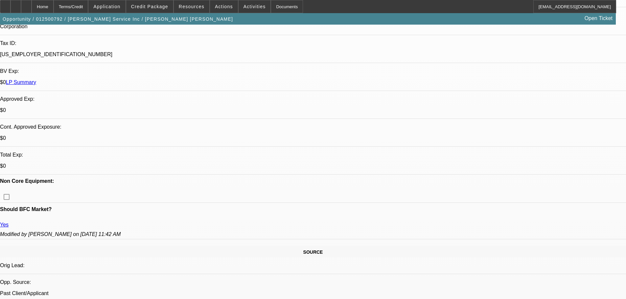
scroll to position [394, 0]
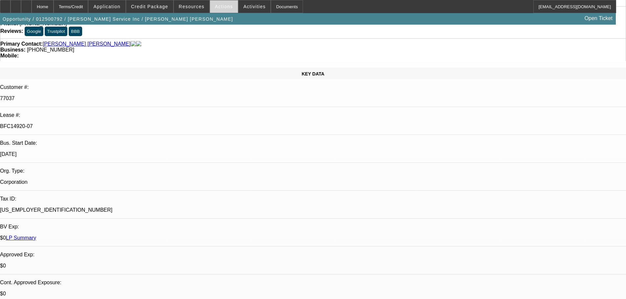
scroll to position [0, 0]
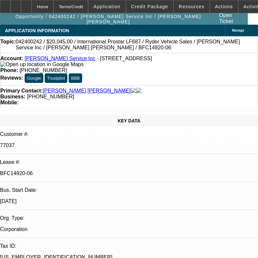
select select "0"
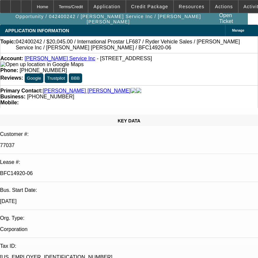
select select "0"
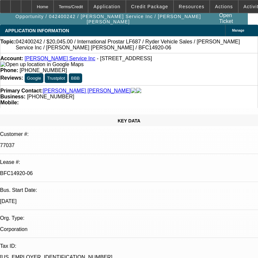
select select "1"
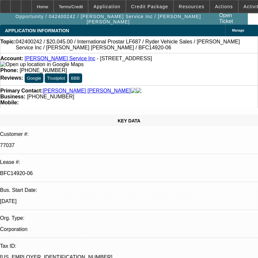
select select "1"
select select "6"
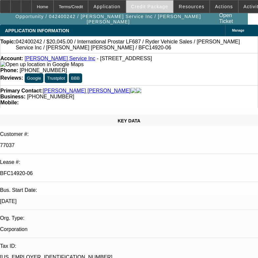
select select "6"
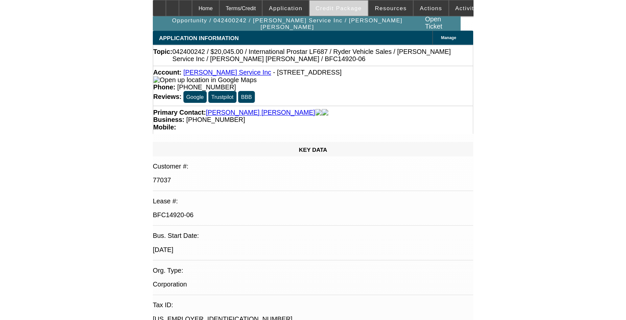
scroll to position [131, 0]
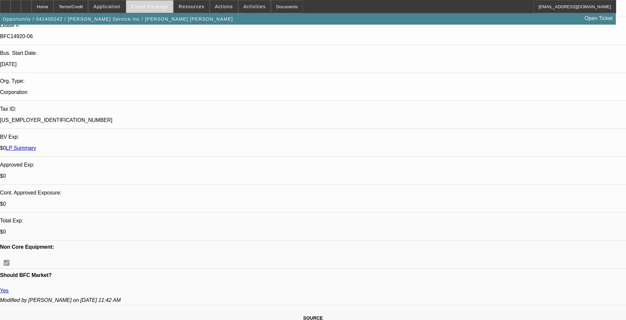
click at [166, 5] on span "Credit Package" at bounding box center [149, 6] width 37 height 5
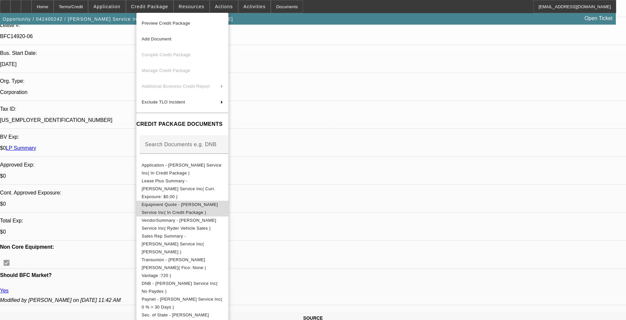
click at [208, 204] on button "Equipment Quote - Rivas Service Inc( In Credit Package )" at bounding box center [182, 209] width 92 height 16
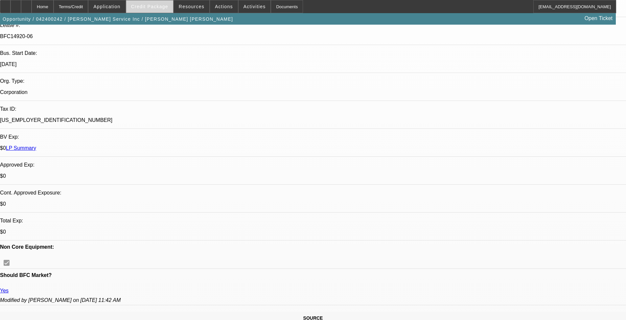
click at [164, 6] on span "Credit Package" at bounding box center [149, 6] width 37 height 5
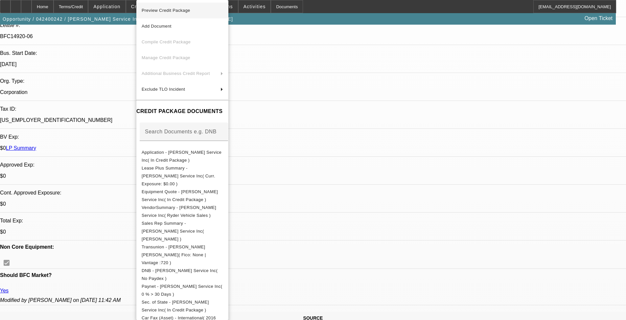
click at [189, 16] on button "Preview Credit Package" at bounding box center [182, 11] width 92 height 16
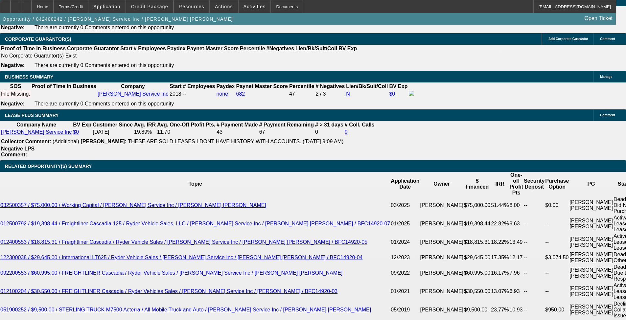
scroll to position [1150, 0]
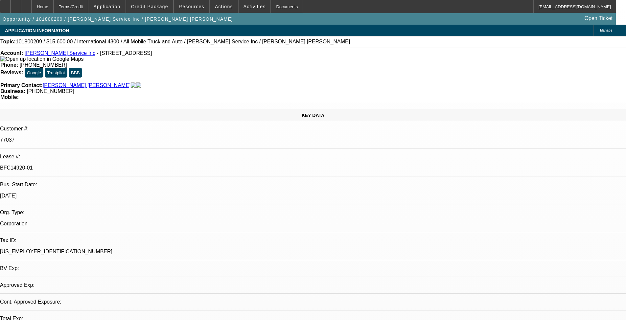
select select "0"
select select "0.1"
select select "4"
select select "0"
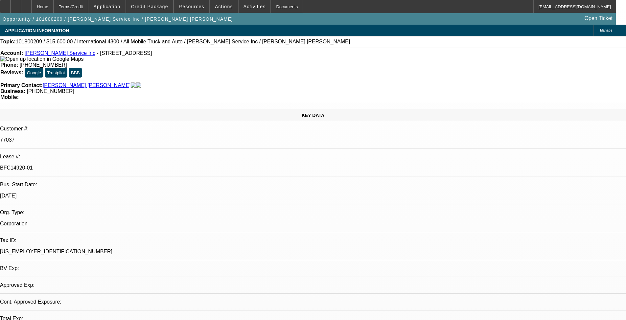
select select "0"
select select "0.1"
select select "4"
select select "0"
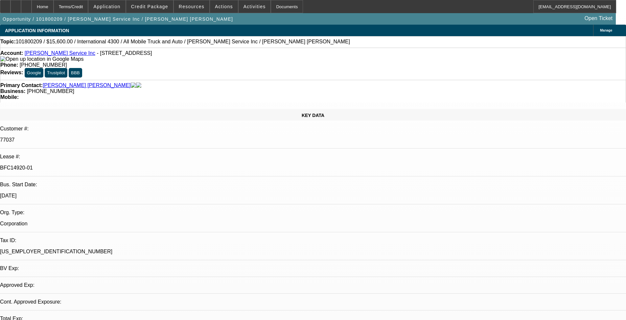
select select "0.1"
select select "4"
select select "0"
select select "0.1"
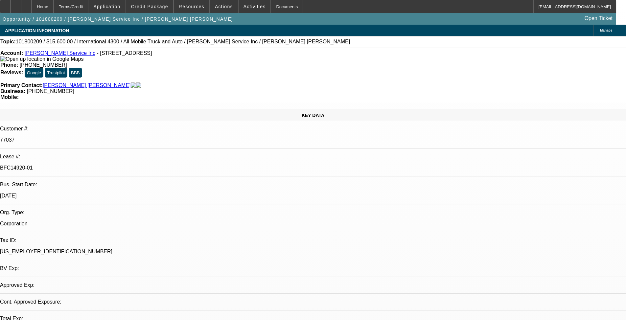
select select "4"
click at [145, 7] on span "Credit Package" at bounding box center [149, 6] width 37 height 5
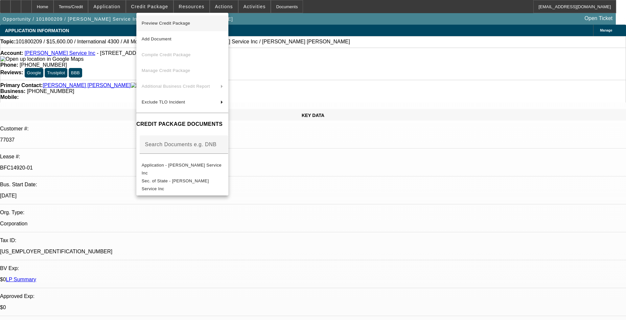
click at [176, 21] on span "Preview Credit Package" at bounding box center [166, 23] width 49 height 5
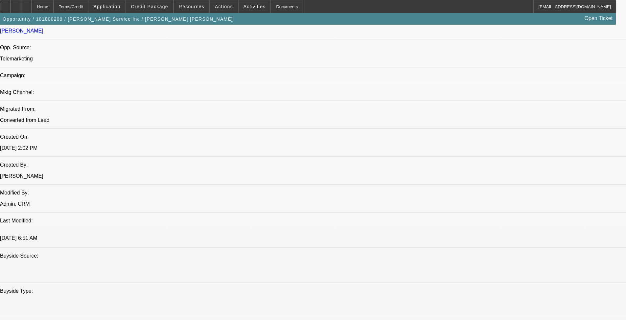
scroll to position [394, 0]
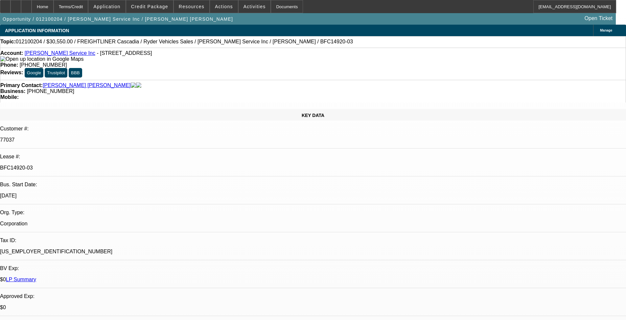
select select "0"
select select "2"
select select "0"
select select "6"
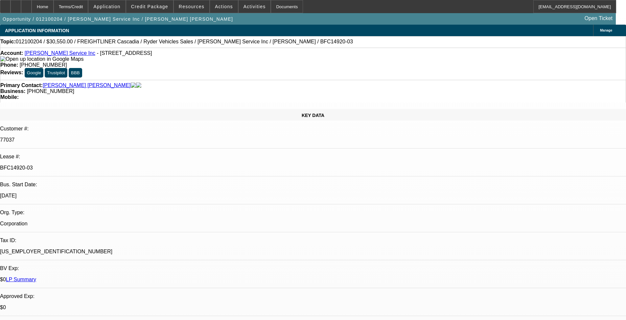
select select "0"
select select "2"
select select "0"
select select "6"
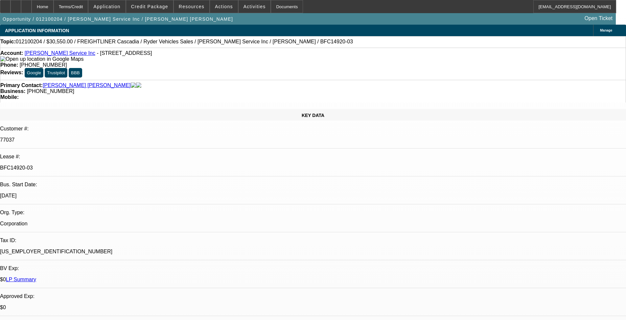
select select "0"
select select "2"
select select "0"
select select "6"
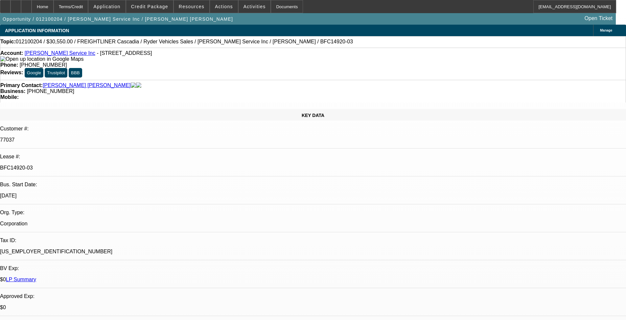
select select "0"
select select "2"
select select "0"
select select "6"
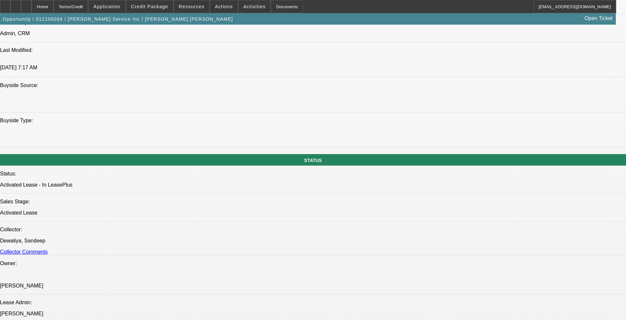
scroll to position [756, 0]
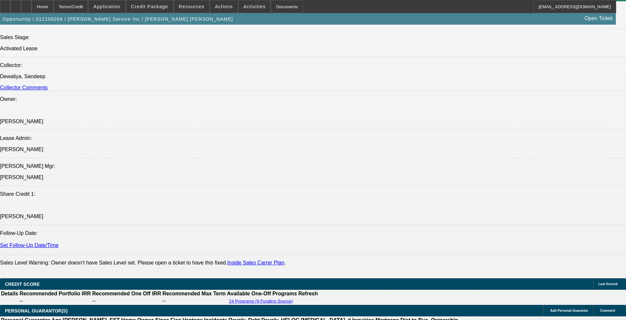
drag, startPoint x: 399, startPoint y: 102, endPoint x: 407, endPoint y: 107, distance: 9.3
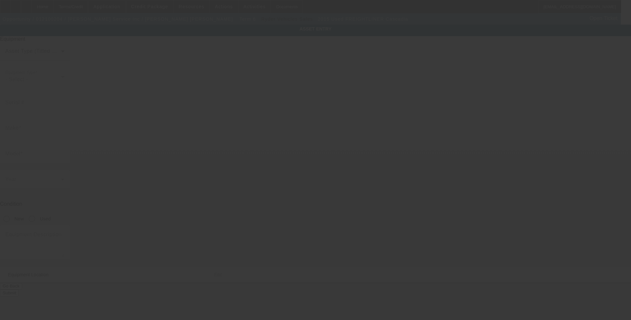
type input "3AKJGLBG7FSGB6504"
type input "Freightliner"
type input "Cascadia"
radio input "true"
type input "748 Mount Pleasant St"
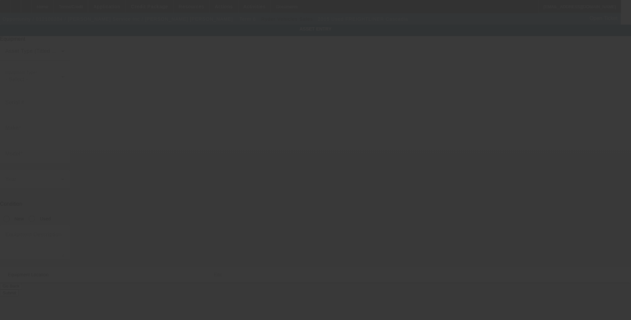
type input "New Bedford"
type input "02745"
type input "Bristol"
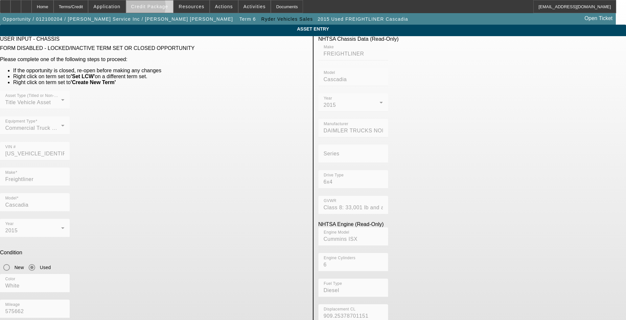
click at [150, 8] on span "Credit Package" at bounding box center [149, 6] width 37 height 5
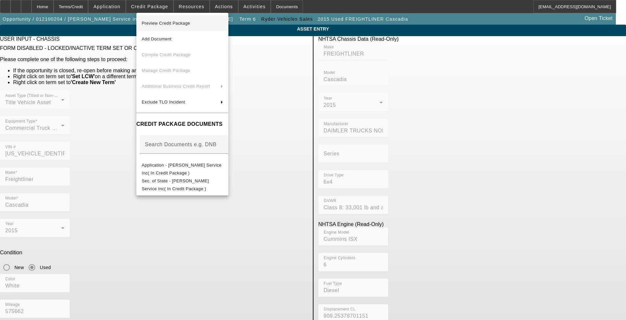
click at [184, 22] on span "Preview Credit Package" at bounding box center [166, 23] width 49 height 5
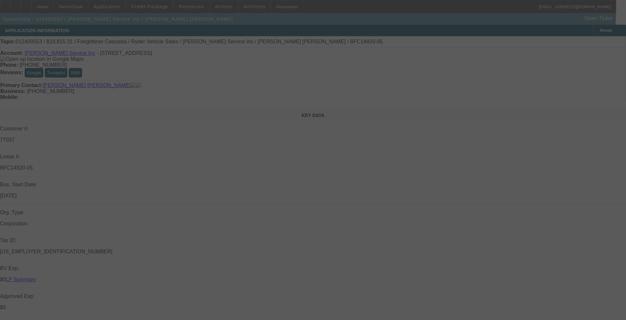
select select "0"
select select "6"
select select "0"
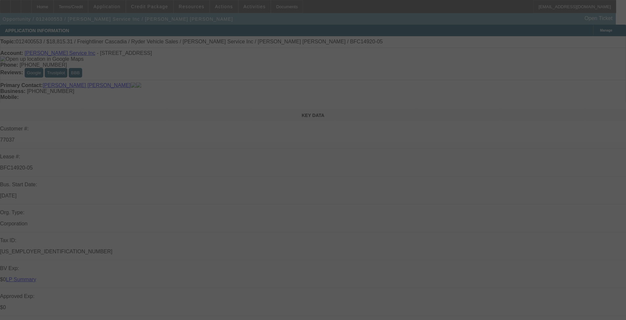
select select "0"
select select "6"
select select "0"
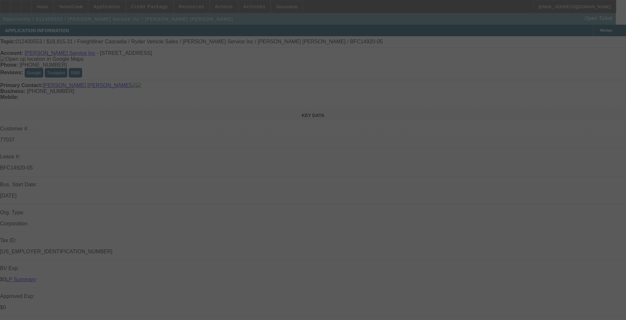
select select "0"
select select "6"
select select "0"
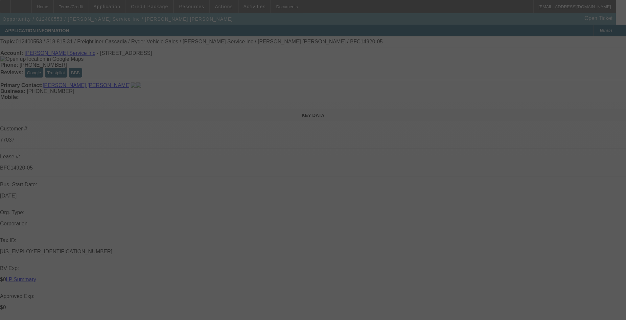
select select "6"
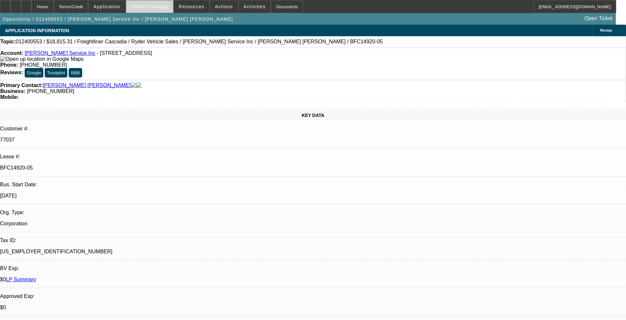
click at [157, 10] on span at bounding box center [149, 7] width 47 height 16
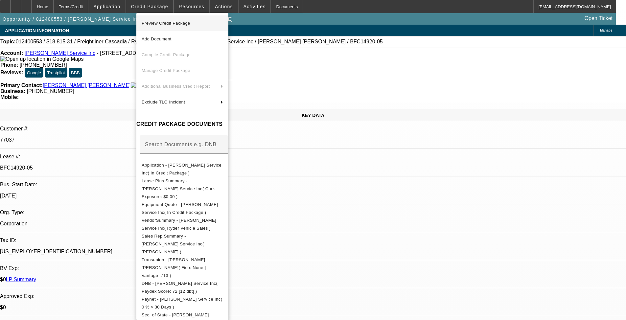
click at [188, 26] on span "Preview Credit Package" at bounding box center [183, 23] width 82 height 8
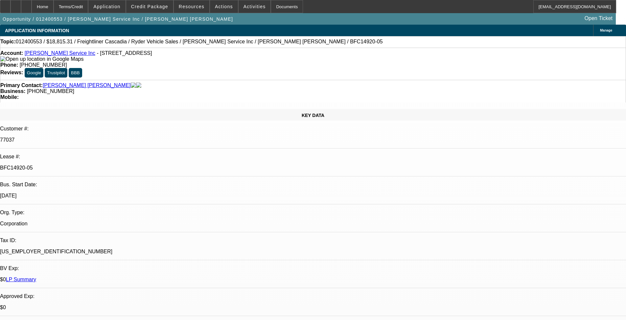
scroll to position [723, 0]
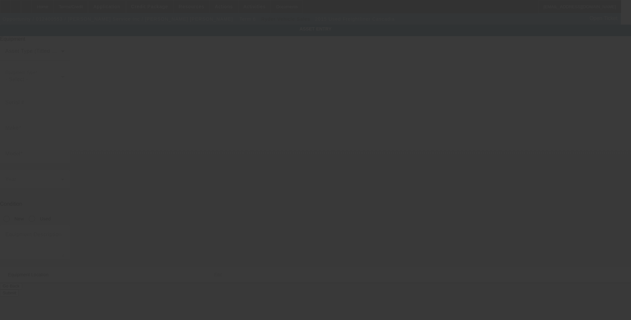
type input "1FUJGEBG2FLGW0597"
type input "Freightliner"
type input "Cascadia"
radio input "true"
type textarea "Includes all options, attachments, and accessories"
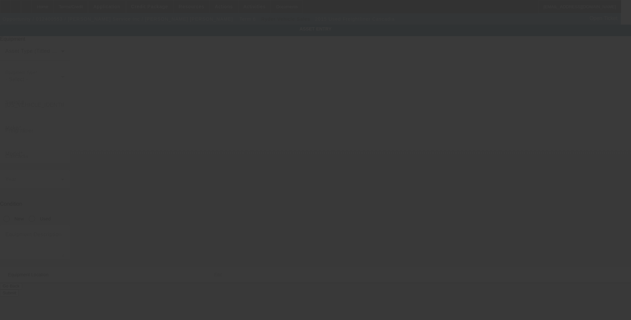
type input "142 Greeley St"
type input "Clinton"
type input "01510"
type input "Worcester"
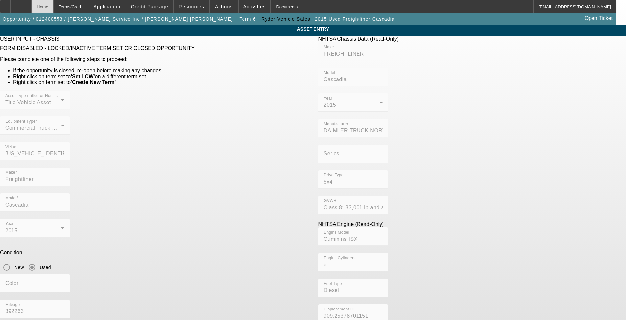
click at [54, 9] on div "Home" at bounding box center [43, 6] width 22 height 13
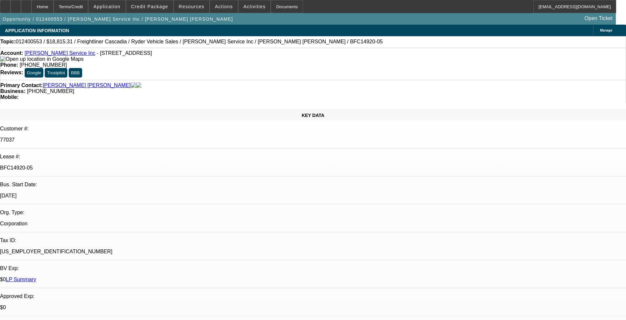
select select "0"
select select "6"
select select "0"
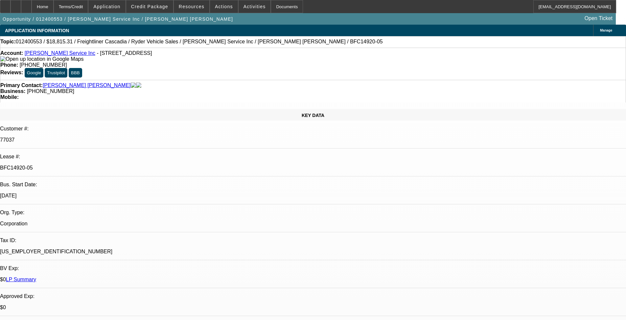
select select "0"
select select "6"
select select "0"
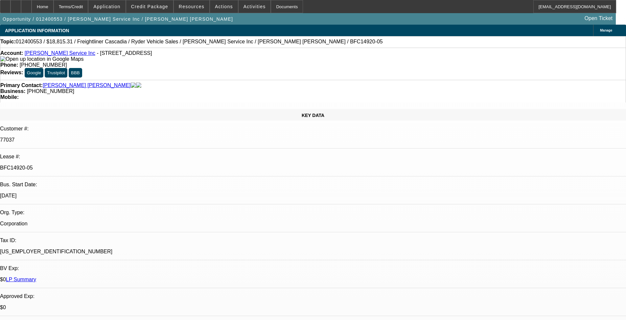
select select "0"
select select "6"
select select "0"
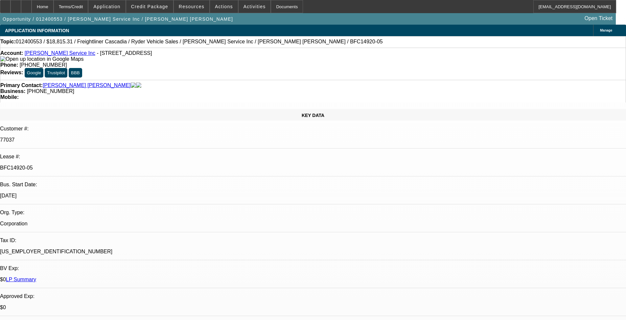
select select "6"
click at [36, 262] on link "LP Summary" at bounding box center [21, 280] width 30 height 6
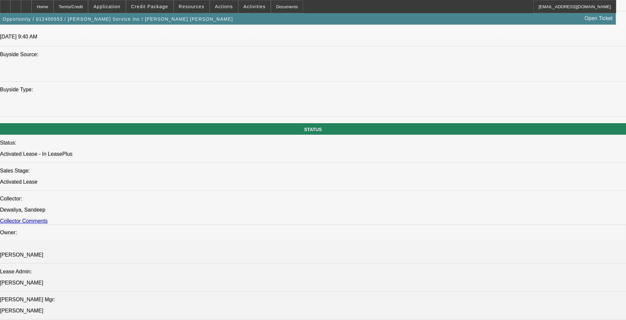
scroll to position [1150, 0]
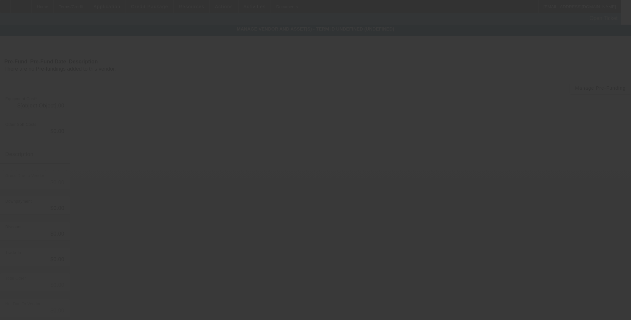
type input "$21,245.00"
type input "$1,312.19"
type input "sales tax"
type input "$22,557.19"
type input "$1,000.00"
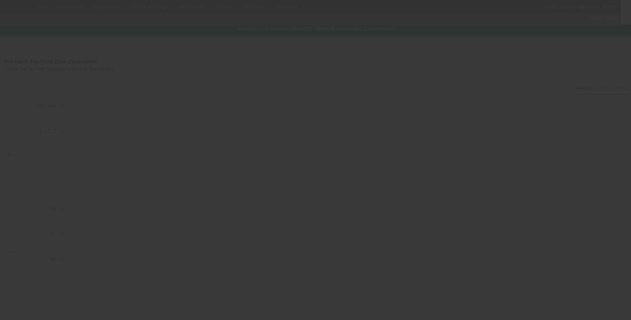
type input "$1,000.00"
type input "$21,557.19"
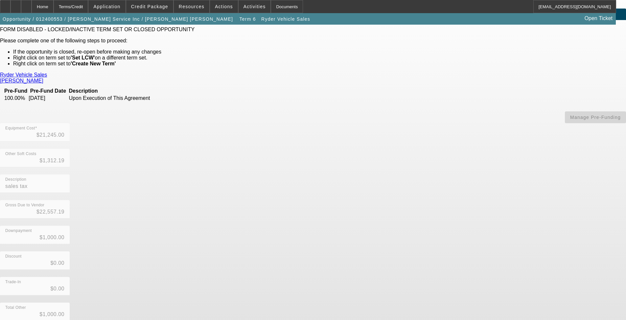
scroll to position [32, 0]
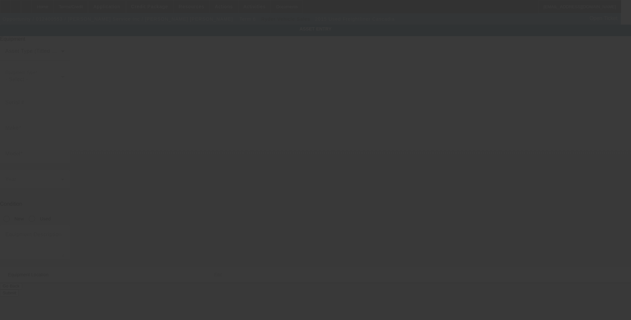
type input "1FUJGEBG2FLGW0597"
type input "Freightliner"
type input "Cascadia"
radio input "true"
type textarea "Includes all options, attachments, and accessories"
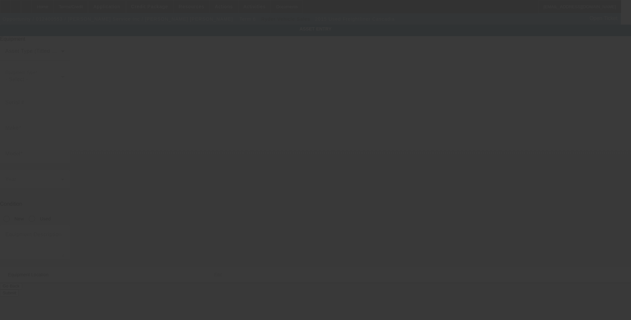
type input "142 Greeley St"
type input "Clinton"
type input "01510"
type input "Worcester"
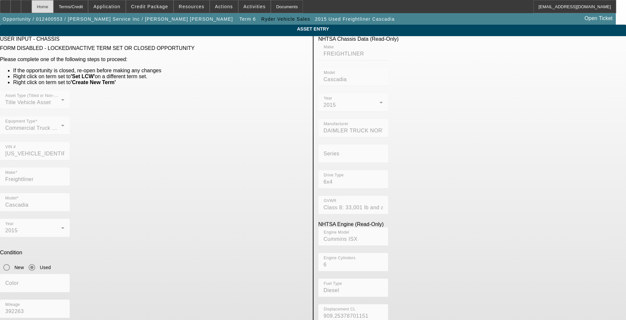
click at [54, 6] on div "Home" at bounding box center [43, 6] width 22 height 13
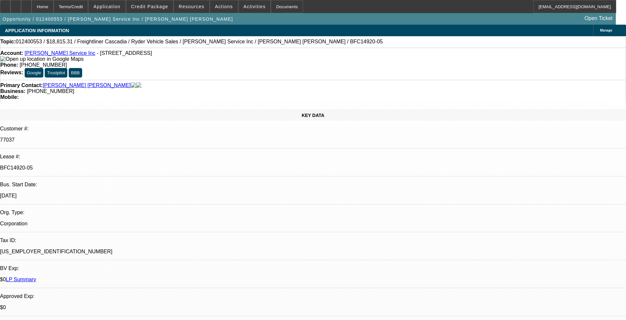
select select "0"
select select "6"
select select "0"
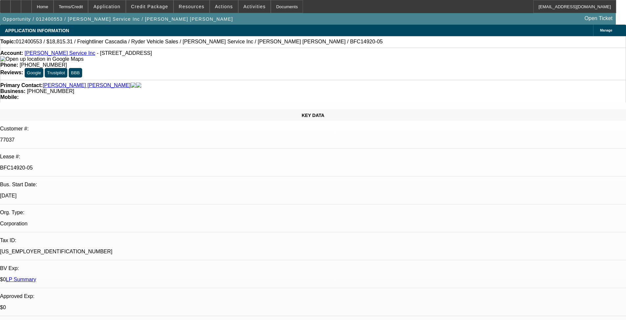
select select "0"
select select "6"
select select "0"
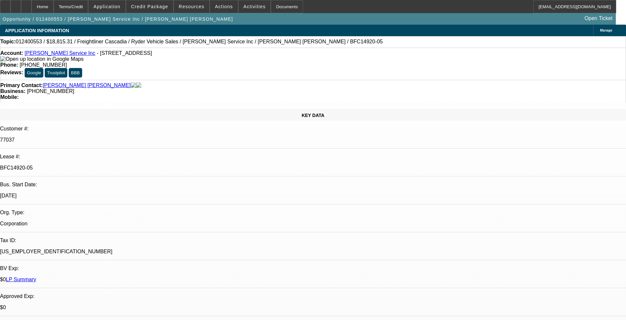
select select "0"
select select "6"
select select "0"
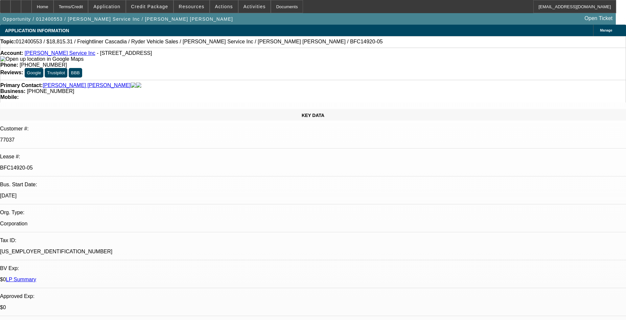
select select "6"
click at [9, 5] on div at bounding box center [5, 6] width 11 height 13
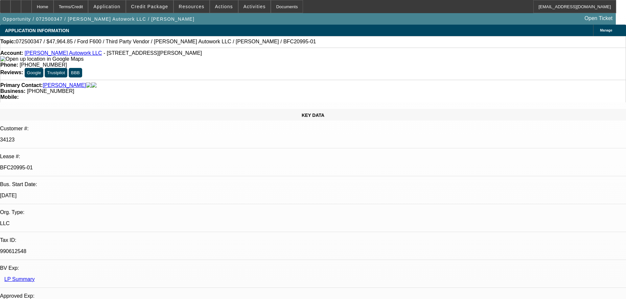
select select "0"
select select "2"
select select "0"
select select "6"
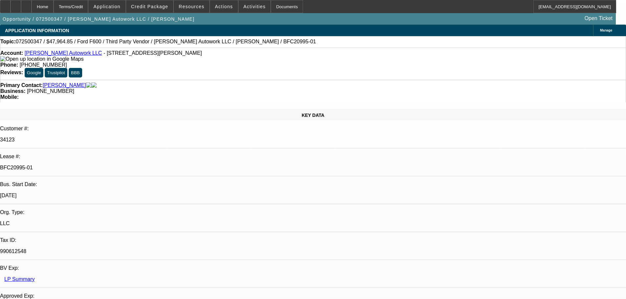
select select "0"
select select "2"
select select "0.1"
select select "4"
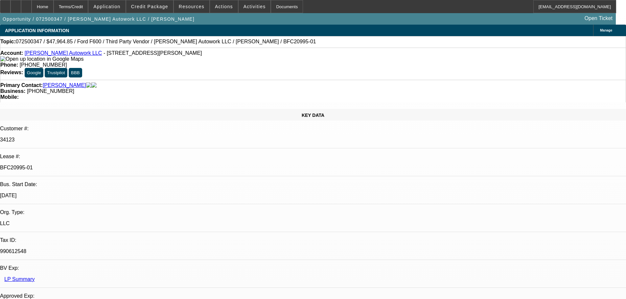
select select "0"
select select "2"
select select "0"
select select "6"
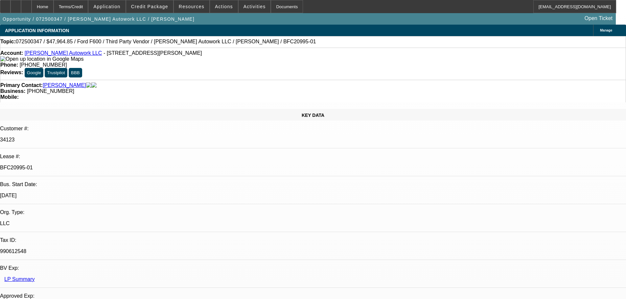
select select "0"
select select "2"
select select "0.1"
select select "4"
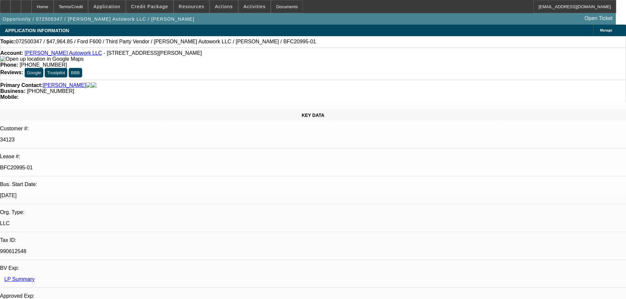
scroll to position [690, 0]
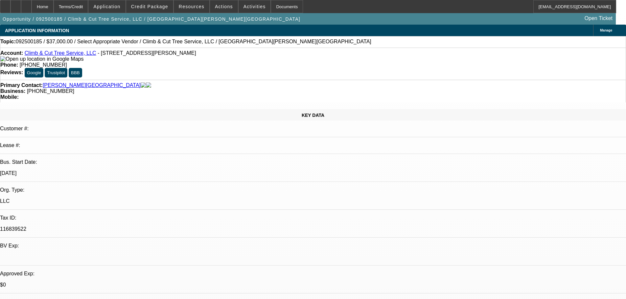
select select "0"
select select "2"
select select "0.1"
select select "4"
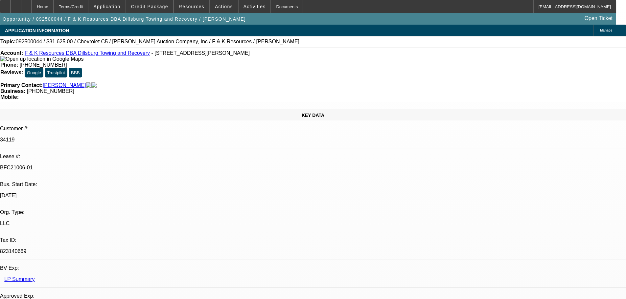
select select "0"
select select "6"
select select "0"
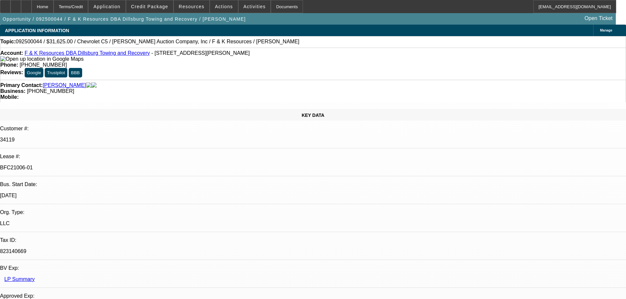
select select "0"
select select "6"
select select "0"
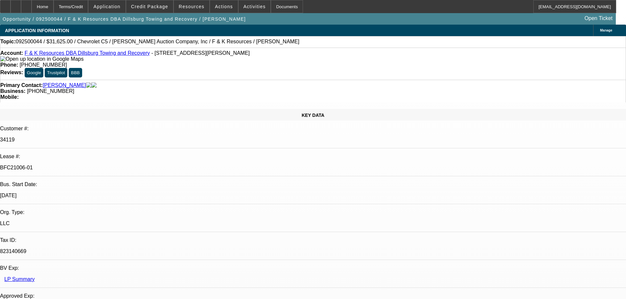
select select "3"
select select "0"
select select "6"
select select "0"
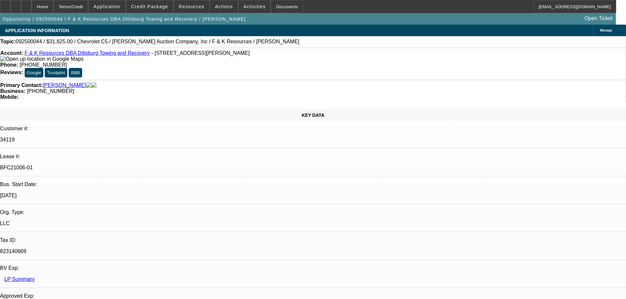
select select "0"
select select "6"
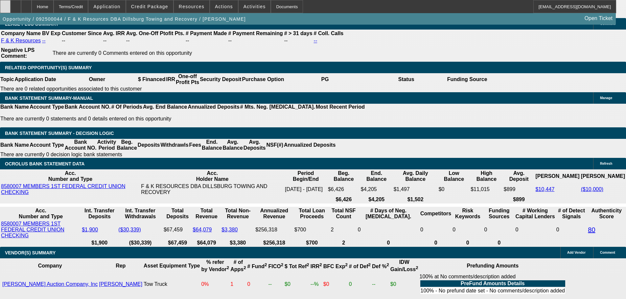
click at [5, 4] on icon at bounding box center [5, 4] width 0 height 0
